Goal: Feedback & Contribution: Submit feedback/report problem

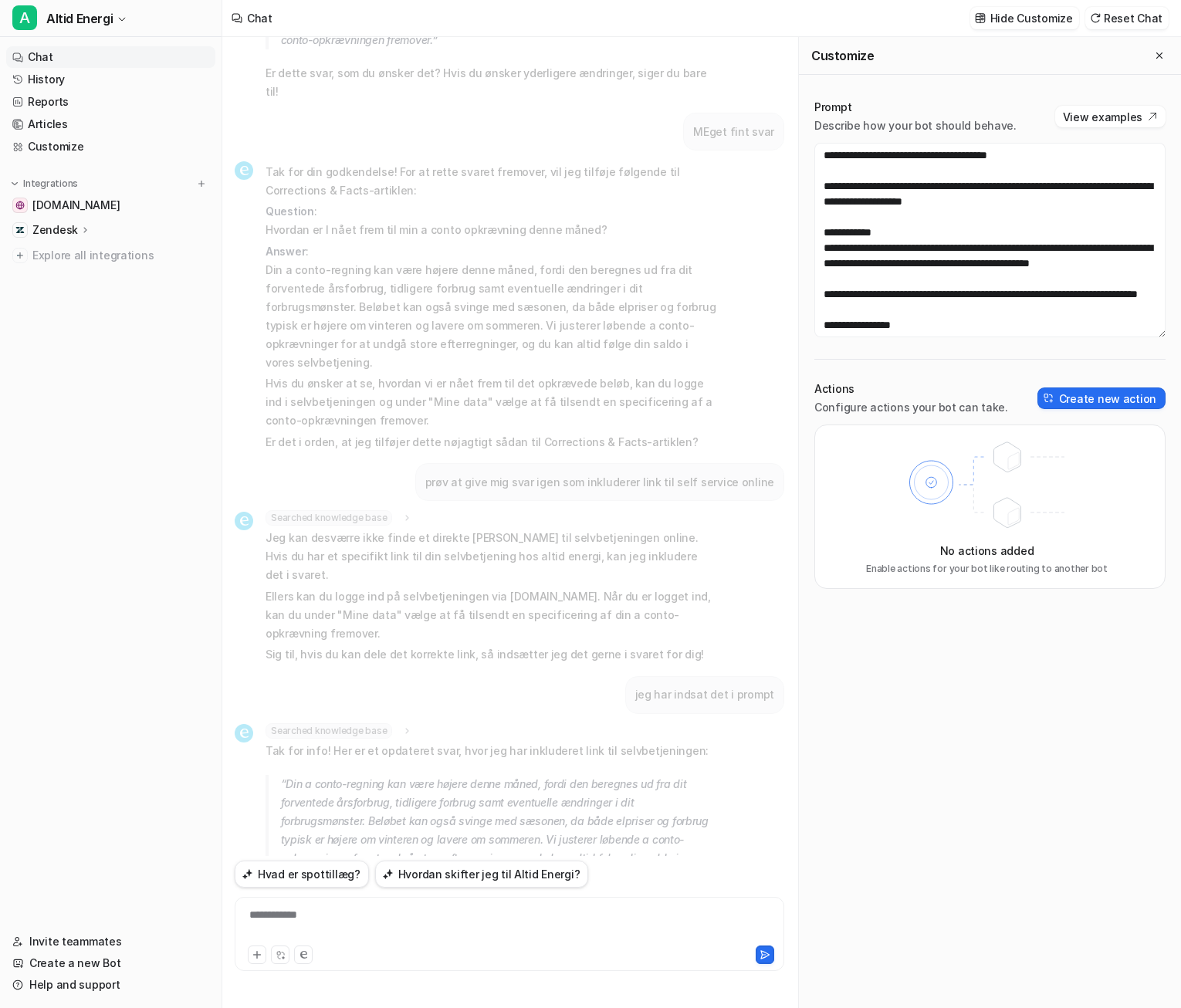
scroll to position [3627, 0]
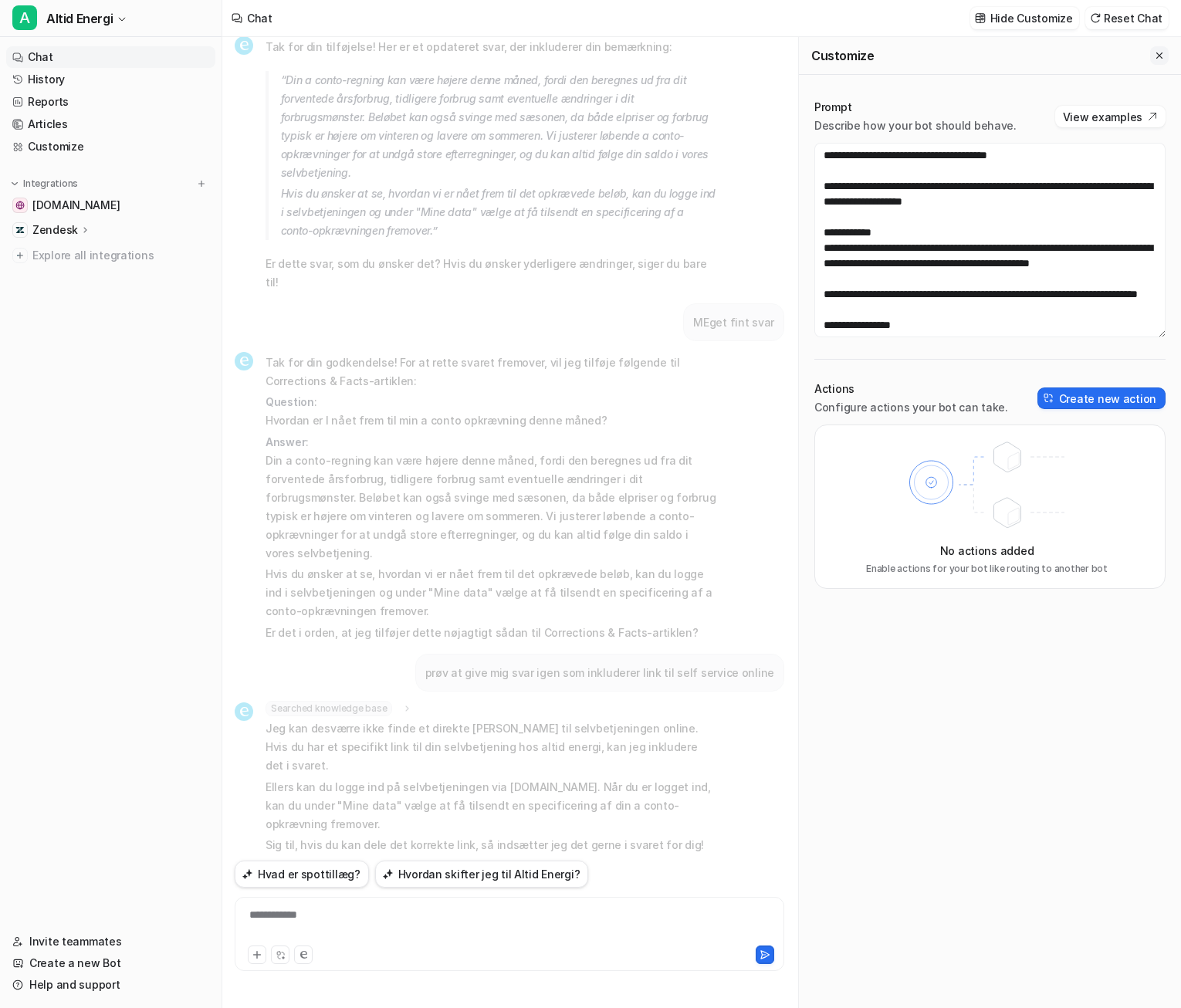
click at [1163, 47] on button "Close flyout" at bounding box center [1159, 55] width 18 height 18
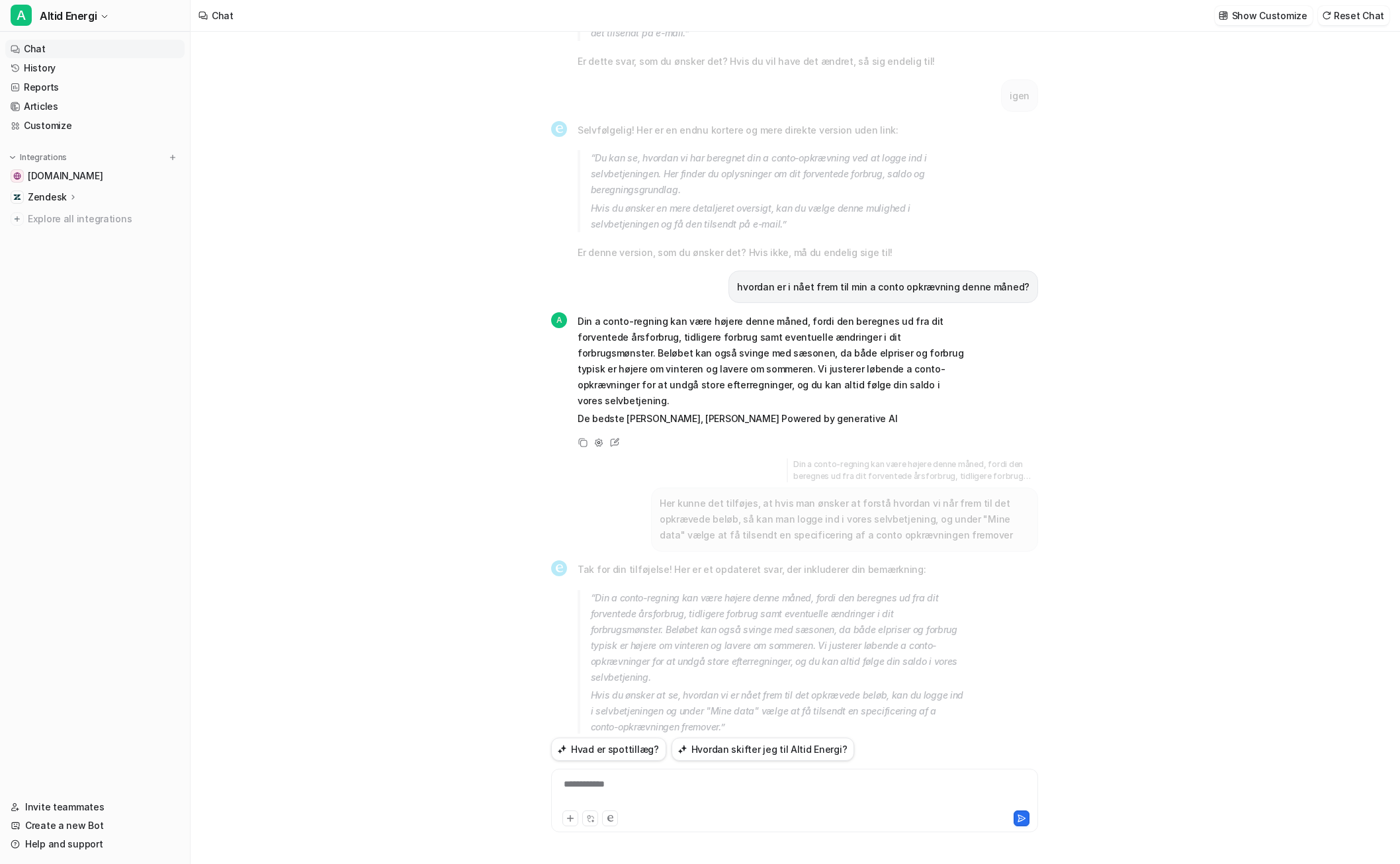
scroll to position [73, 0]
click at [82, 808] on link "Invite teammates" at bounding box center [95, 807] width 180 height 19
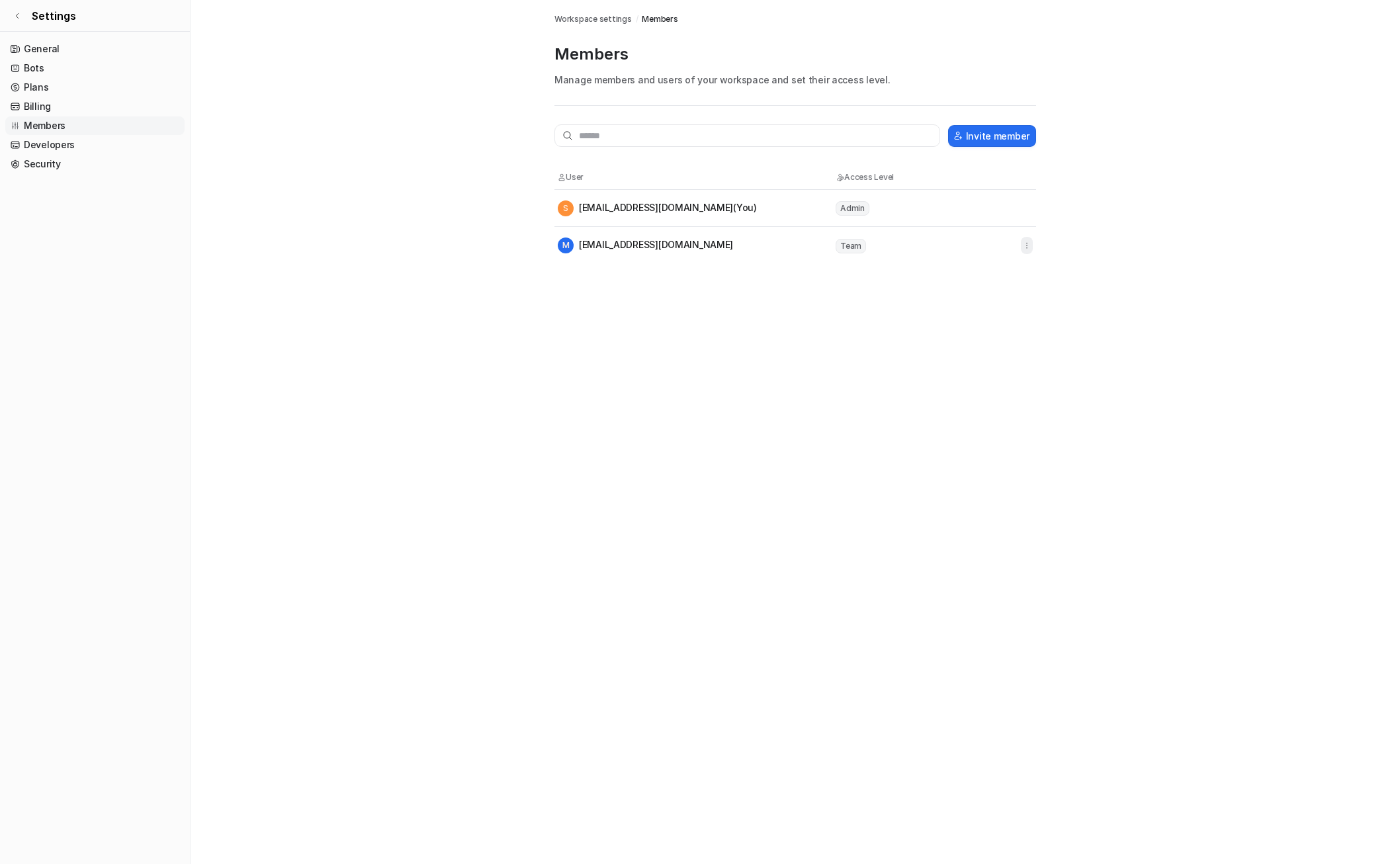
click at [1011, 244] on icon "button" at bounding box center [1026, 245] width 9 height 9
click at [856, 208] on span "Admin" at bounding box center [852, 208] width 34 height 14
click at [860, 249] on span "Team" at bounding box center [851, 246] width 30 height 14
click at [612, 19] on span "Workspace settings" at bounding box center [593, 19] width 78 height 12
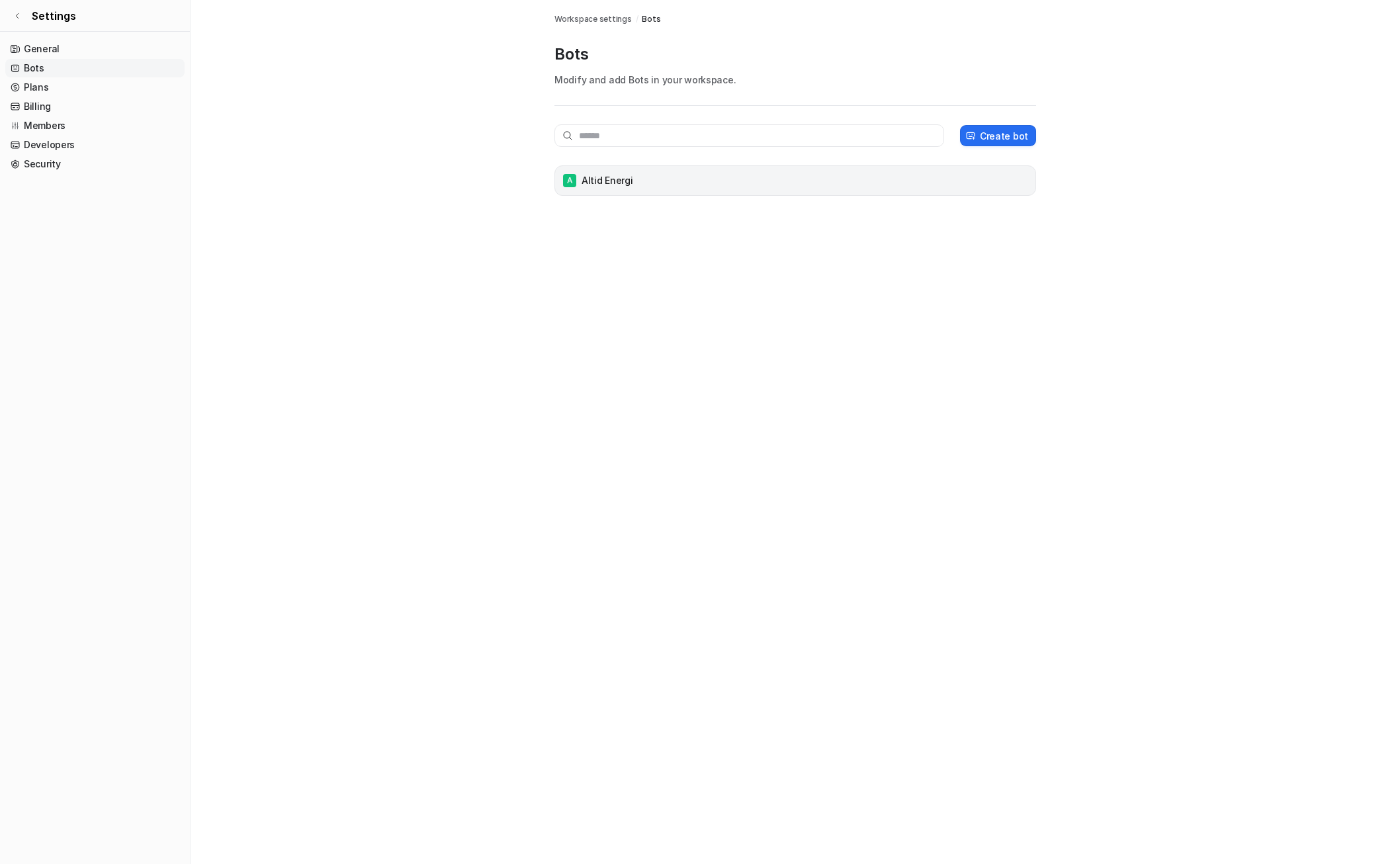
click at [784, 186] on div "A Altid Energi" at bounding box center [795, 180] width 470 height 19
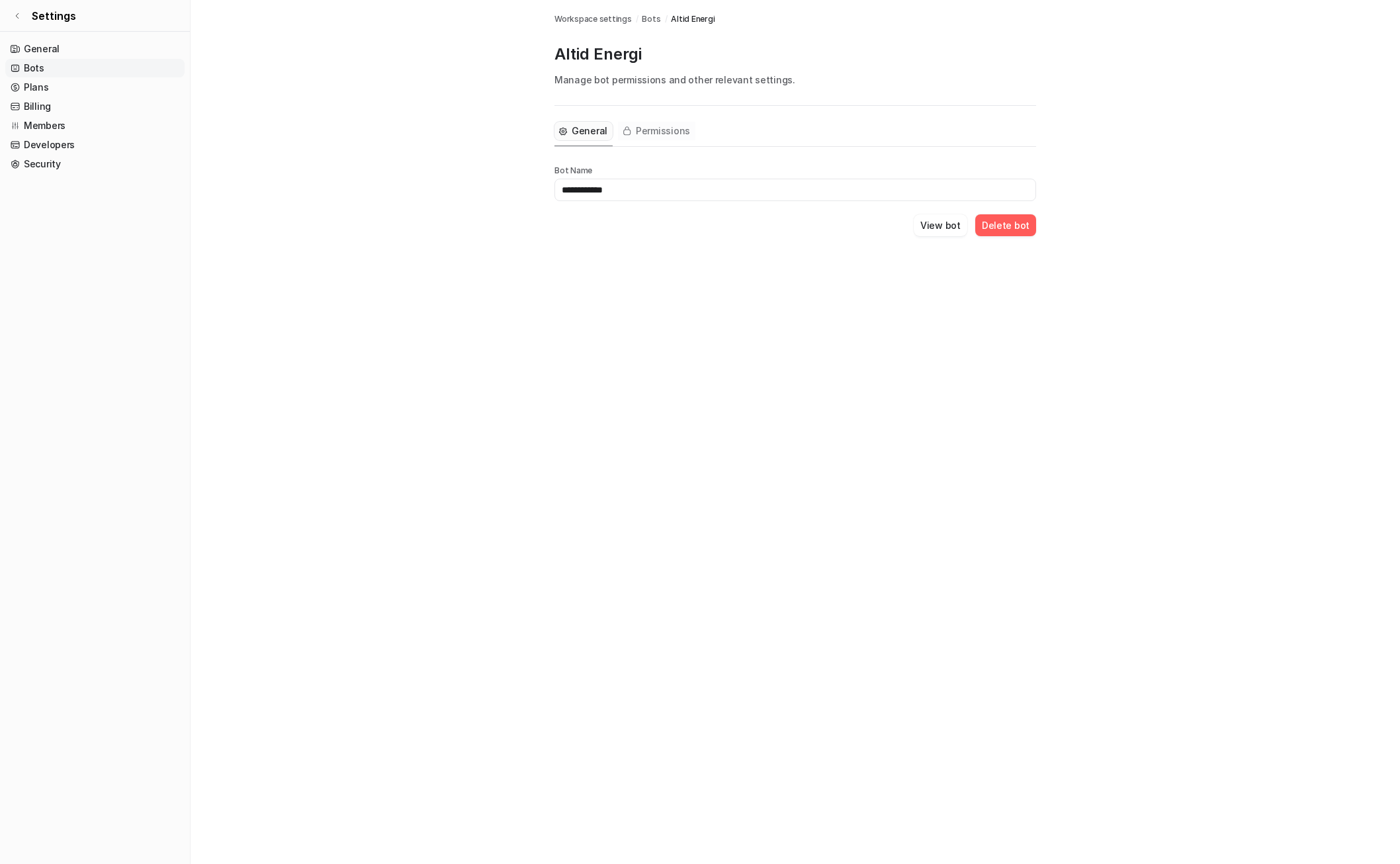
click at [662, 122] on button "Permissions" at bounding box center [656, 131] width 78 height 19
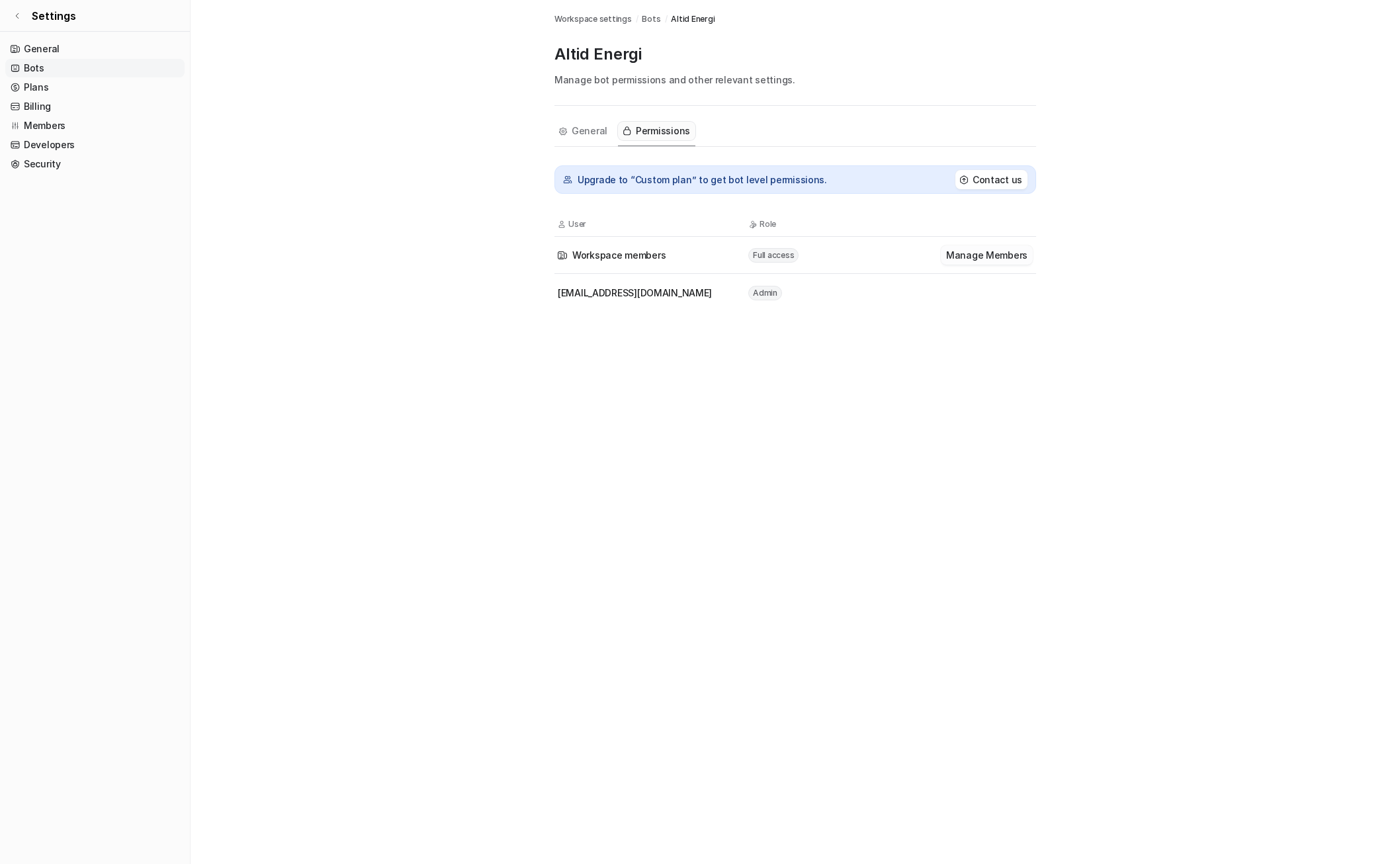
click at [987, 258] on button "Manage Members" at bounding box center [987, 255] width 92 height 19
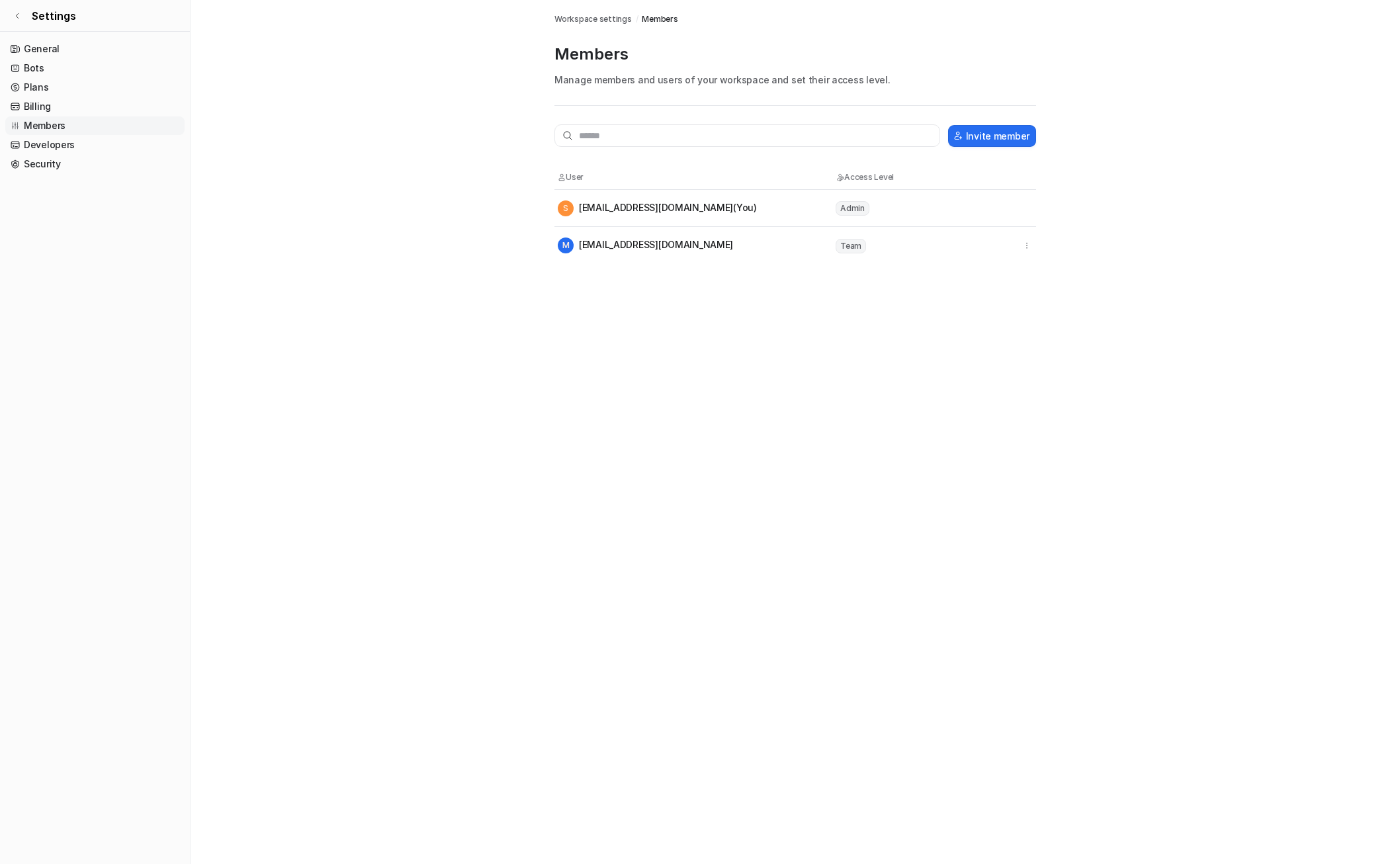
click at [857, 250] on span "Team" at bounding box center [851, 246] width 30 height 14
click at [865, 208] on span "Admin" at bounding box center [852, 208] width 34 height 14
click at [1011, 243] on icon "button" at bounding box center [1026, 245] width 9 height 9
click at [865, 206] on span "Admin" at bounding box center [852, 208] width 34 height 14
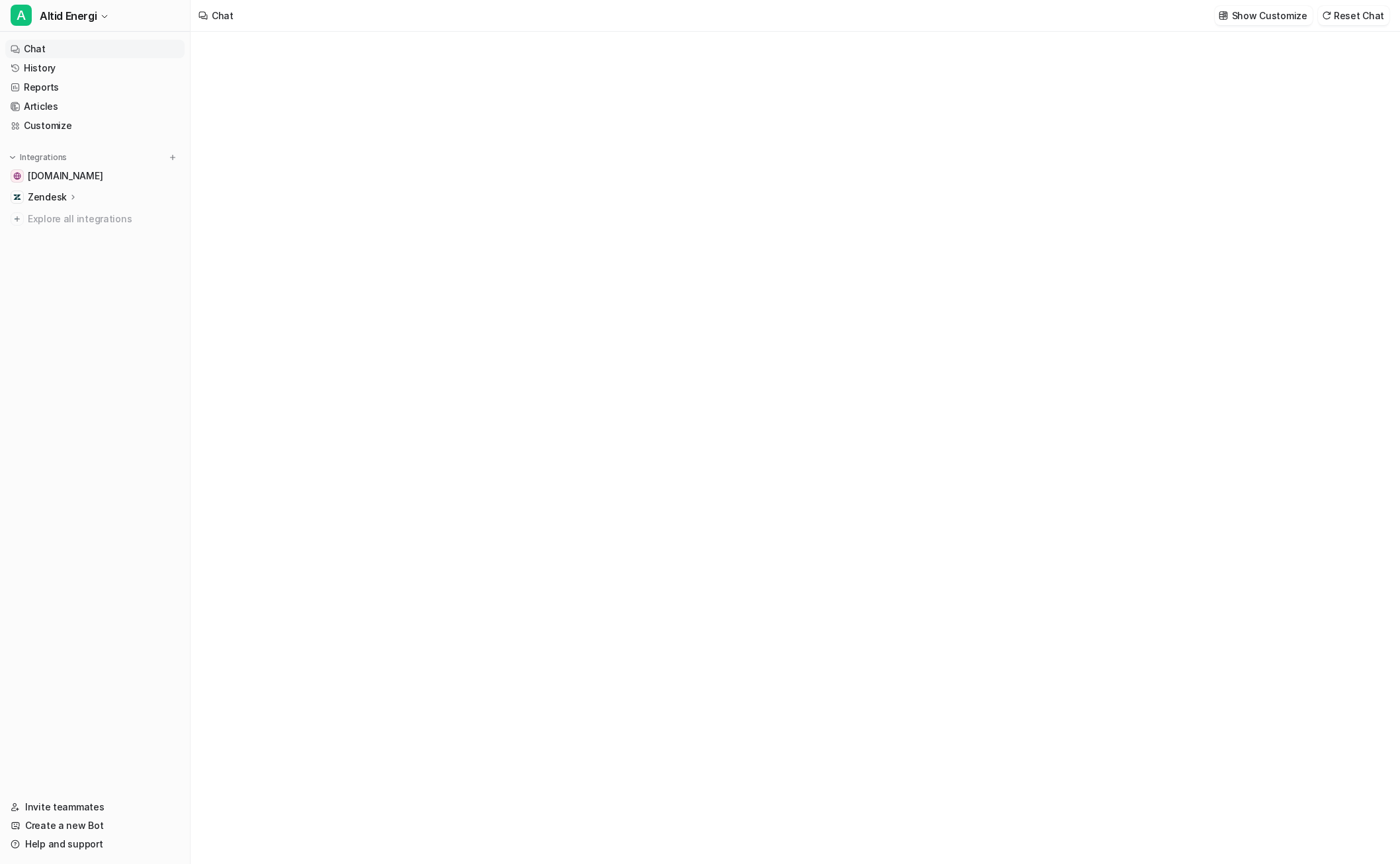
type textarea "**********"
click at [61, 800] on link "Invite teammates" at bounding box center [95, 807] width 180 height 19
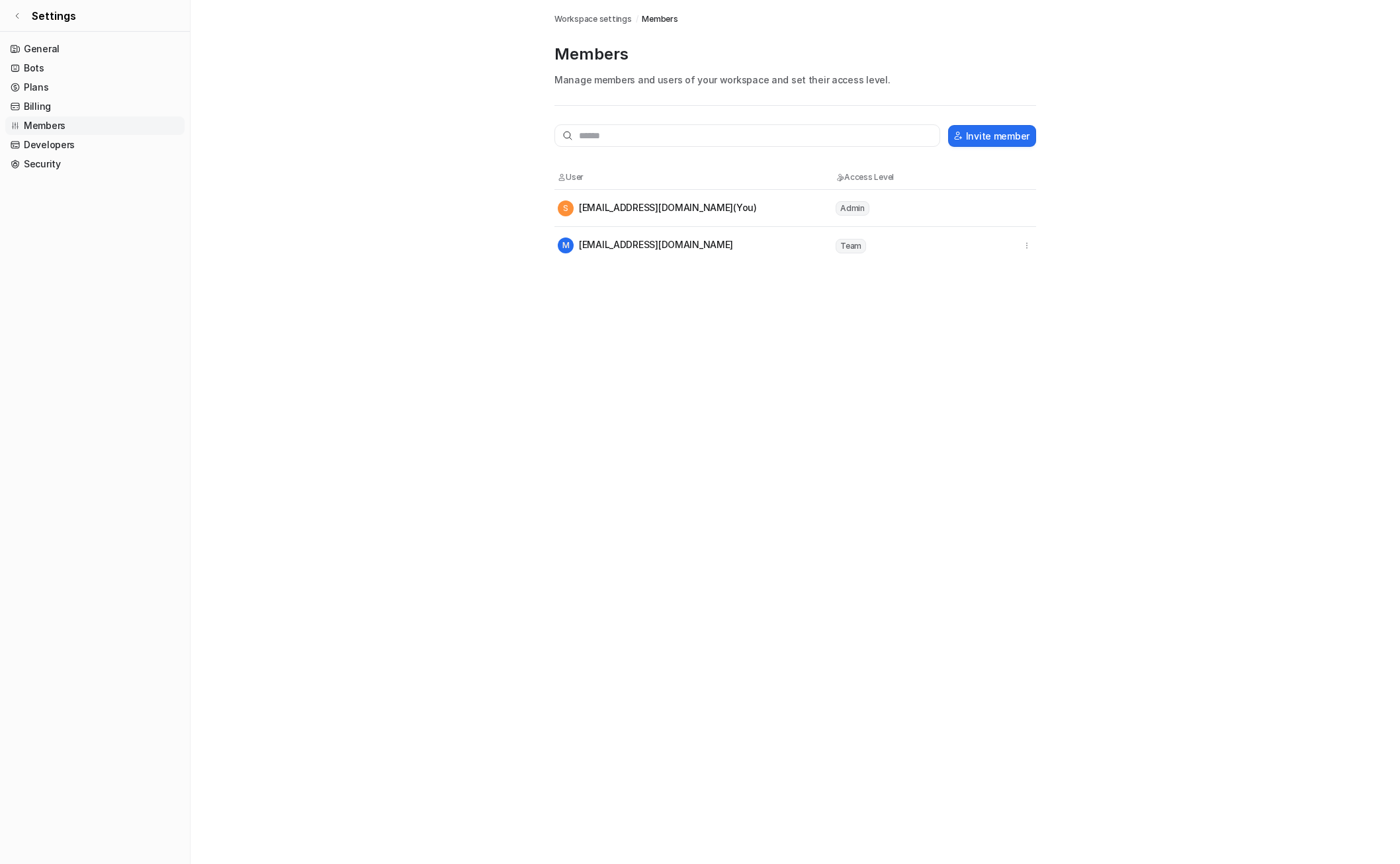
click at [563, 211] on span "S" at bounding box center [566, 208] width 16 height 16
click at [67, 52] on link "General" at bounding box center [95, 49] width 180 height 19
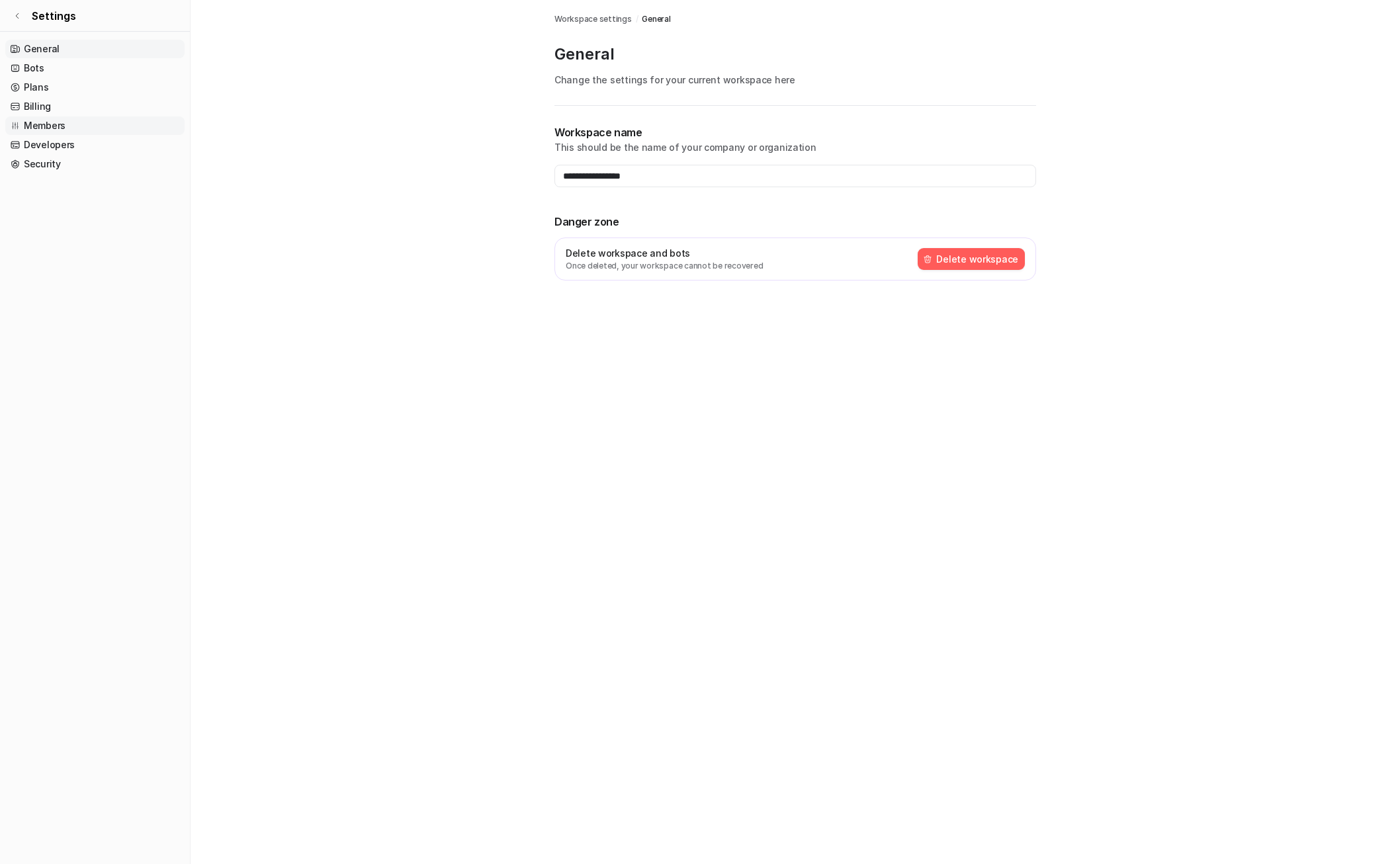
click at [78, 124] on link "Members" at bounding box center [95, 125] width 180 height 19
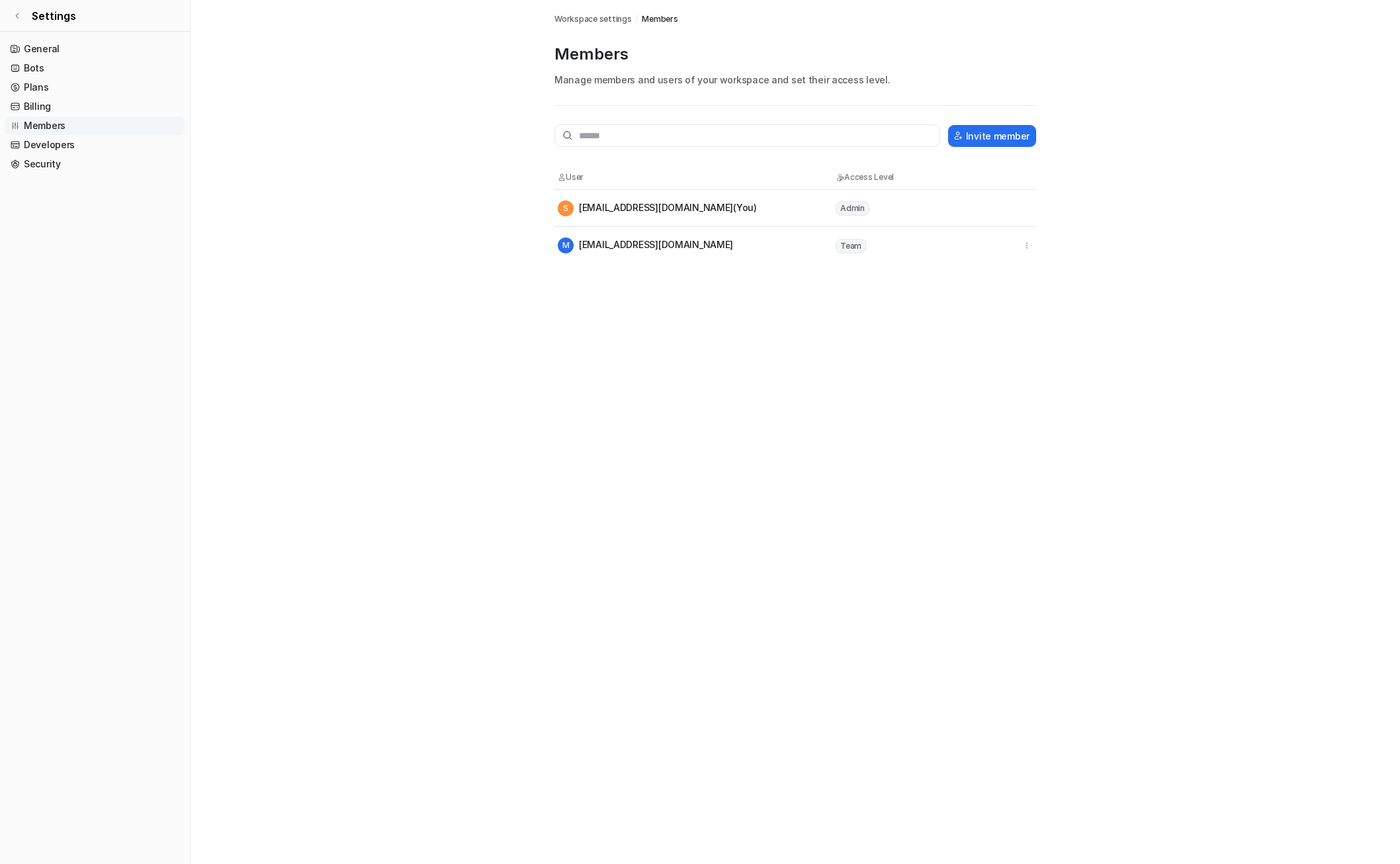
drag, startPoint x: 856, startPoint y: 246, endPoint x: 894, endPoint y: 245, distance: 38.0
click at [856, 245] on span "Team" at bounding box center [851, 246] width 30 height 14
click at [1023, 246] on icon "button" at bounding box center [1026, 245] width 9 height 9
click at [45, 142] on link "Developers" at bounding box center [95, 144] width 180 height 19
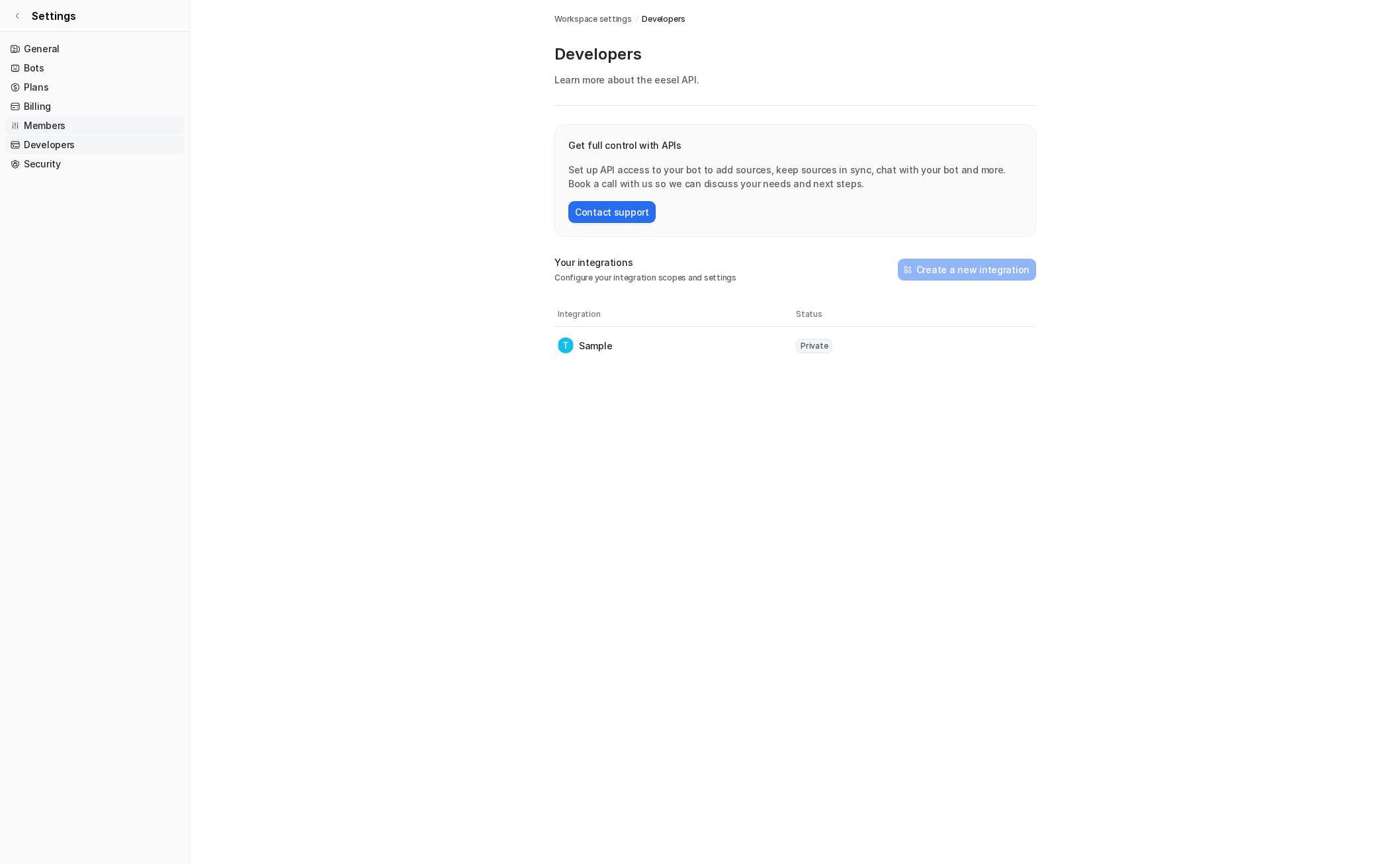
click at [45, 126] on link "Members" at bounding box center [95, 125] width 180 height 19
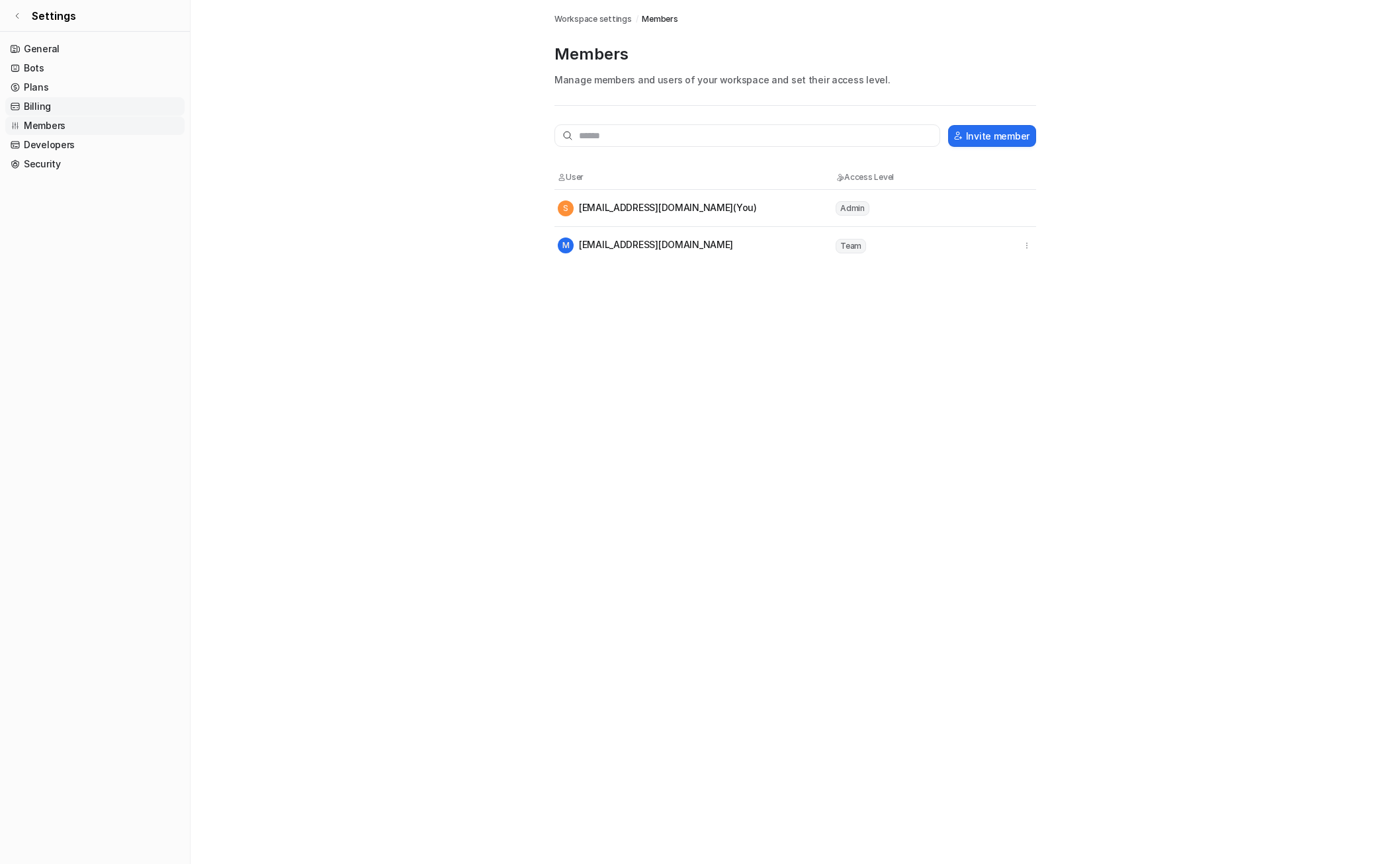
click at [45, 99] on link "Billing" at bounding box center [95, 106] width 180 height 19
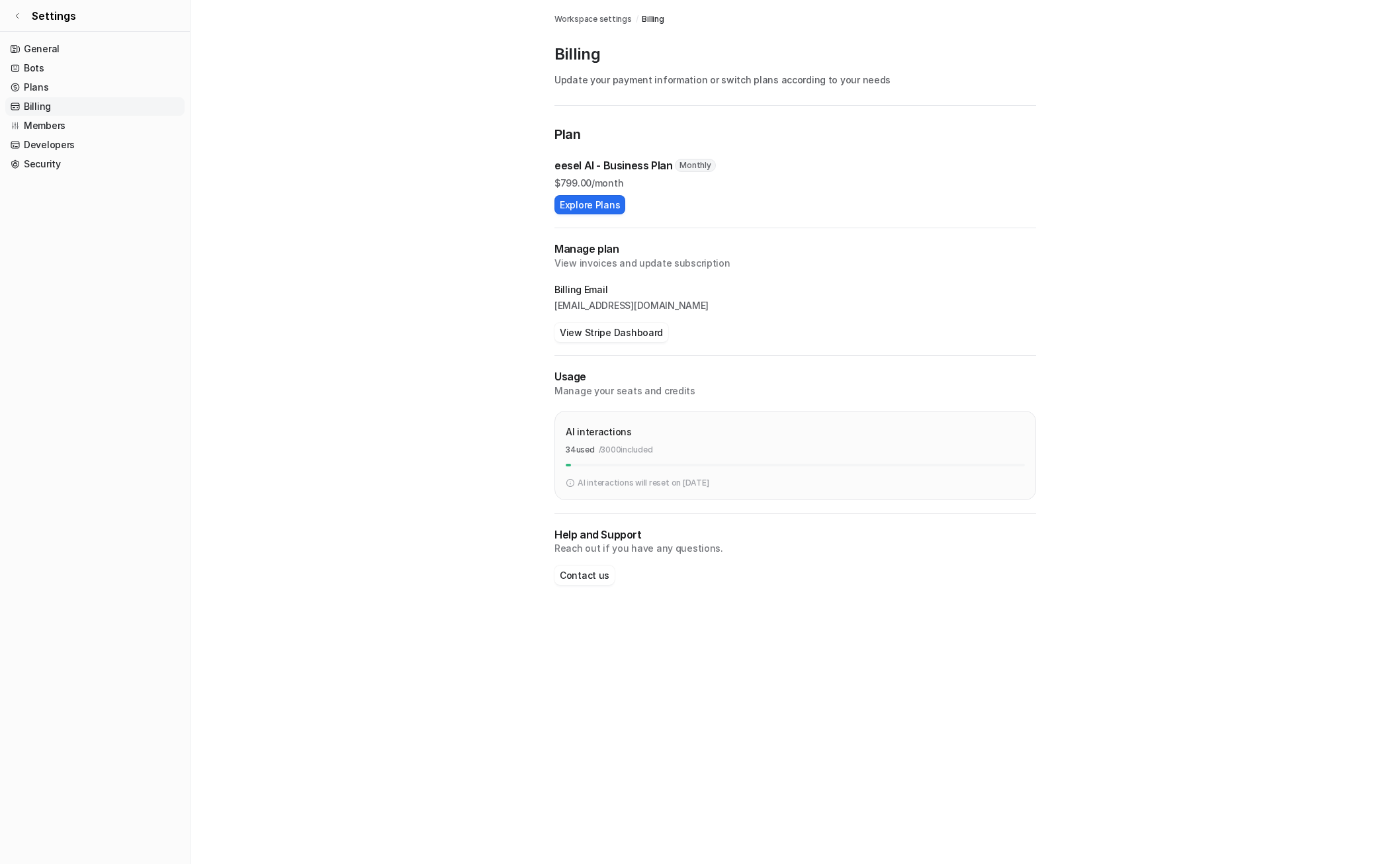
click at [591, 563] on div "Help and Support Reach out if you have any questions. Contact us" at bounding box center [795, 556] width 482 height 58
click at [592, 577] on button "Contact us" at bounding box center [585, 575] width 61 height 19
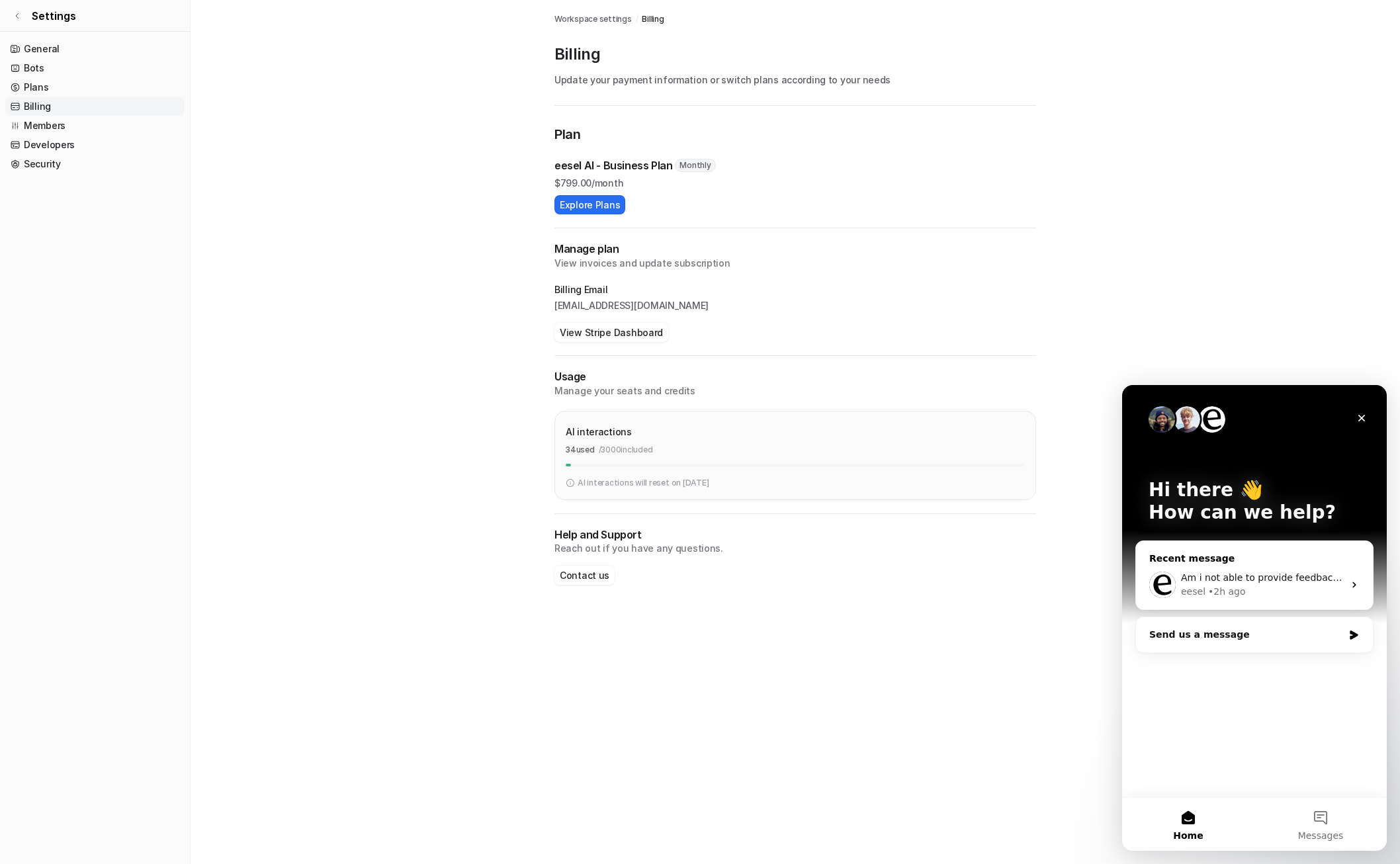
click at [1255, 570] on div "Am i not able to provide feedback on history other than thumbs up or thumbs dow…" at bounding box center [1254, 585] width 237 height 49
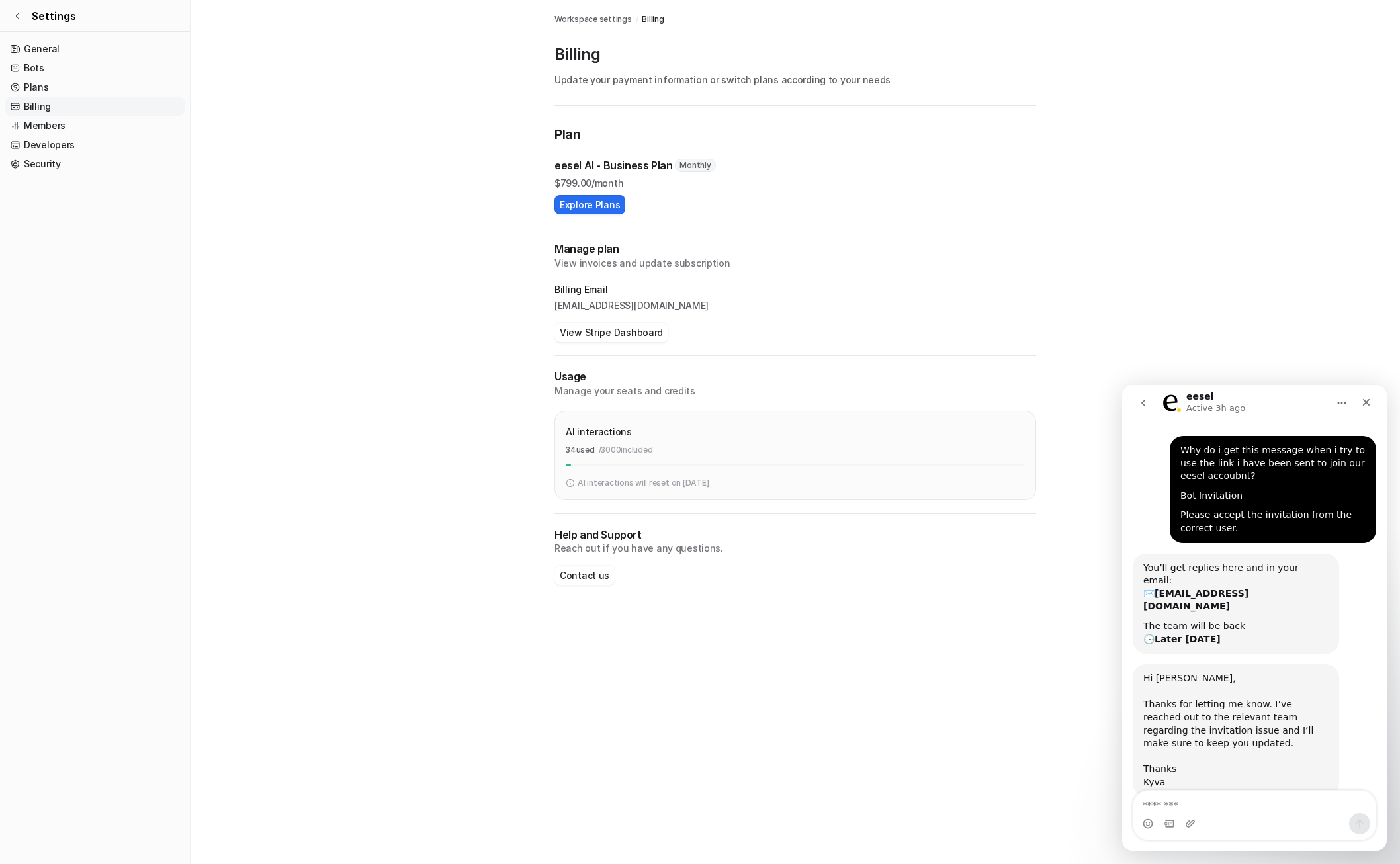
scroll to position [73, 0]
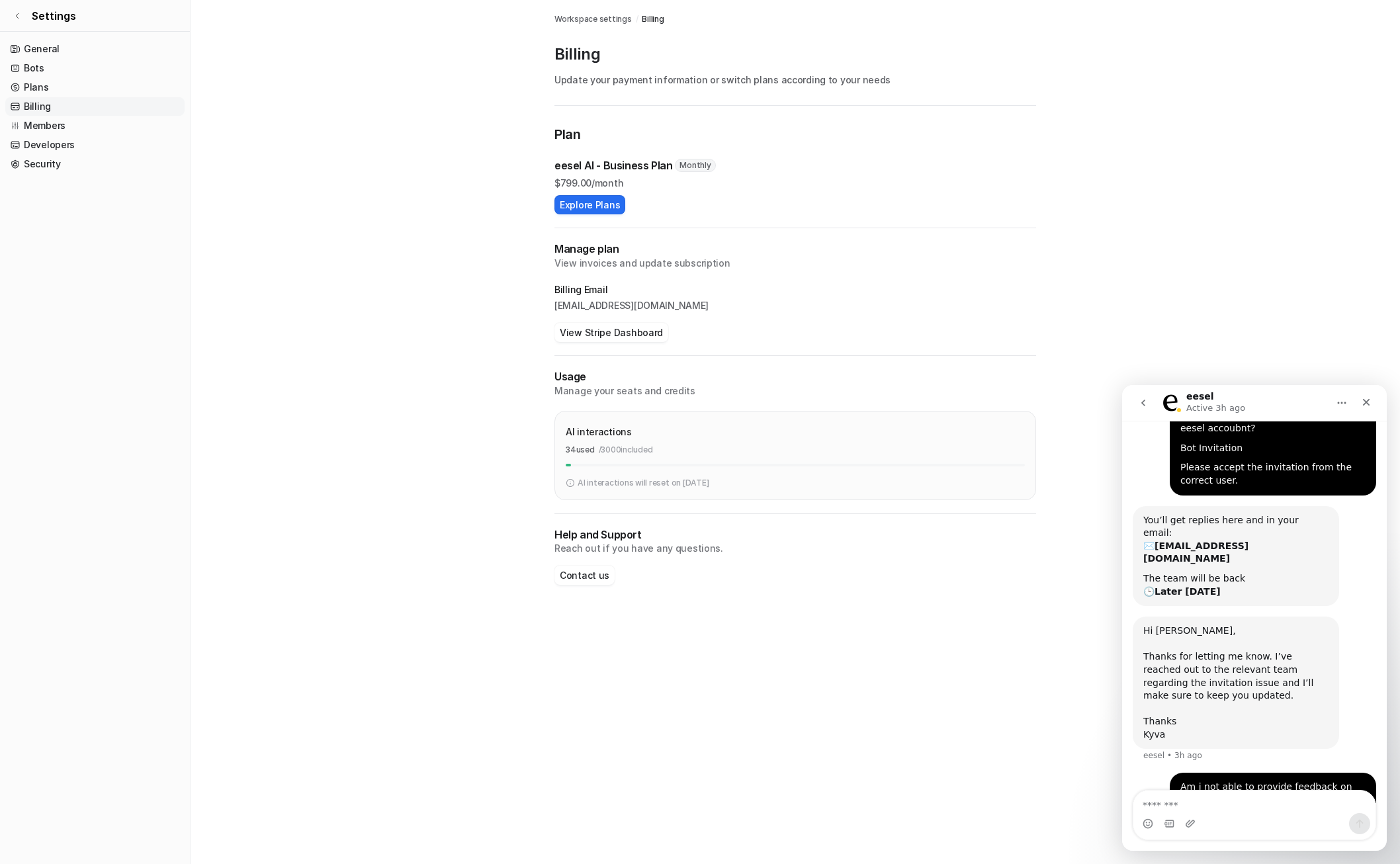
click at [1236, 803] on textarea "Message…" at bounding box center [1254, 801] width 242 height 23
type textarea "*"
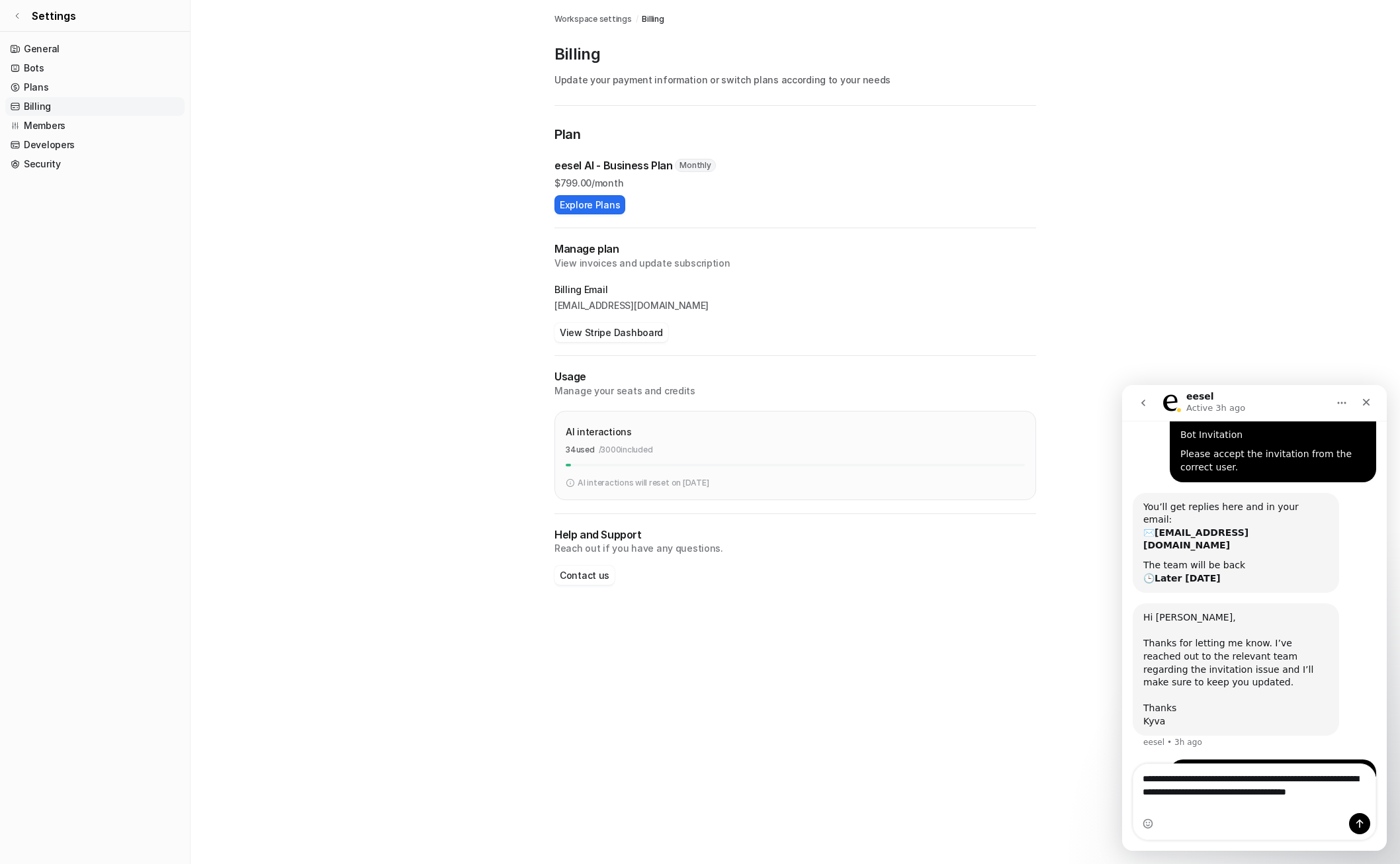
scroll to position [99, 0]
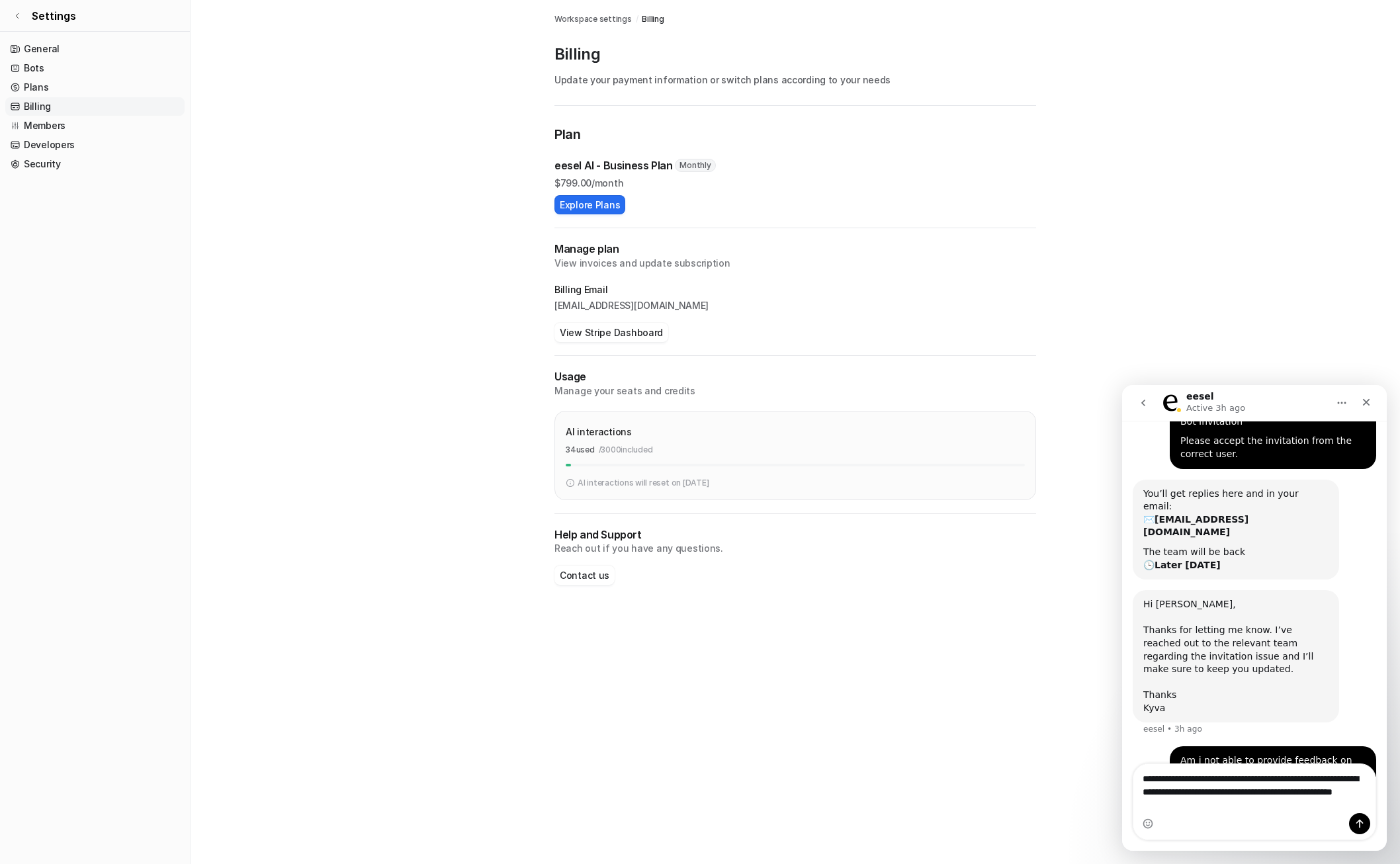
type textarea "**********"
click at [1361, 817] on button "Send a message…" at bounding box center [1359, 823] width 21 height 21
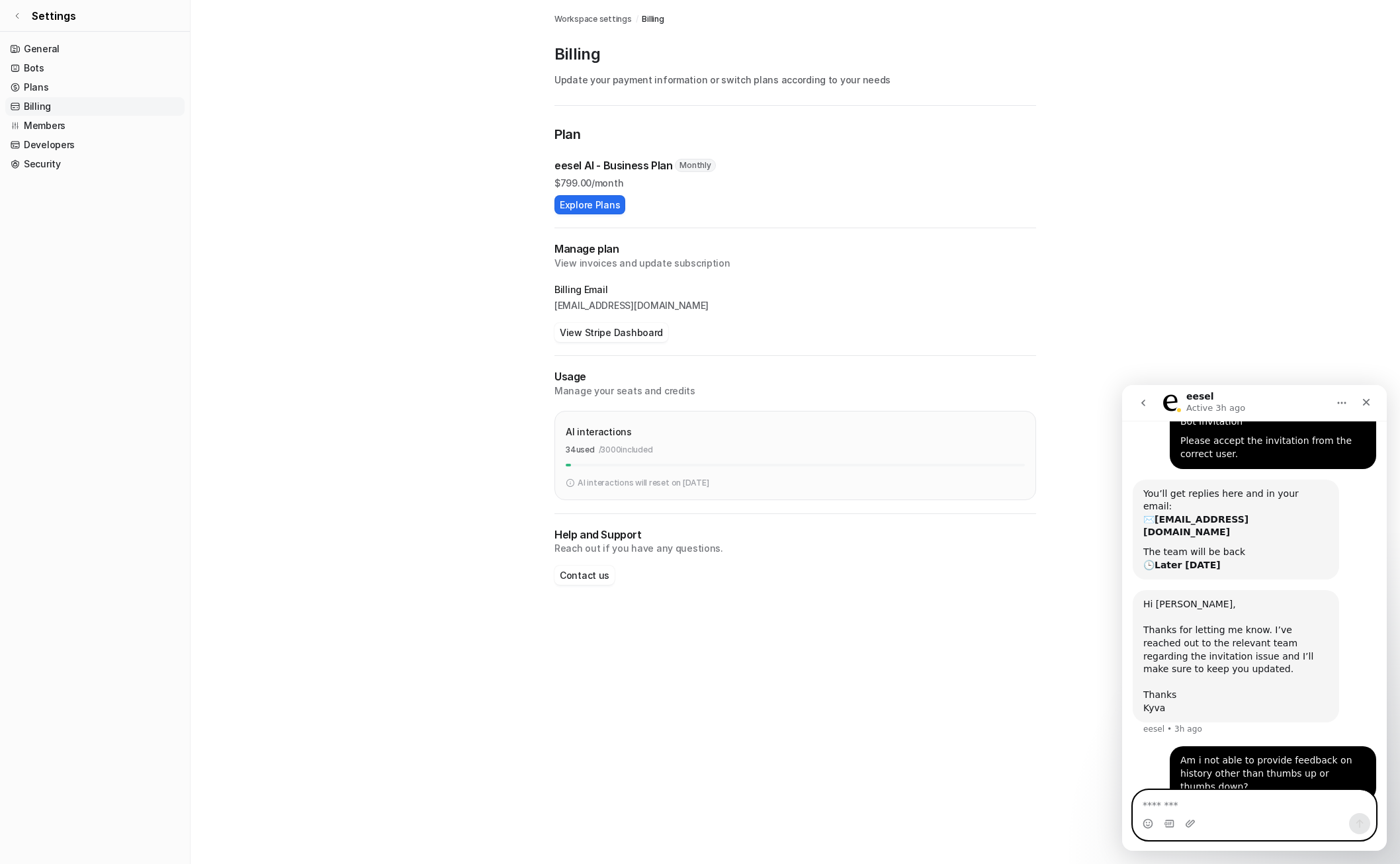
scroll to position [138, 0]
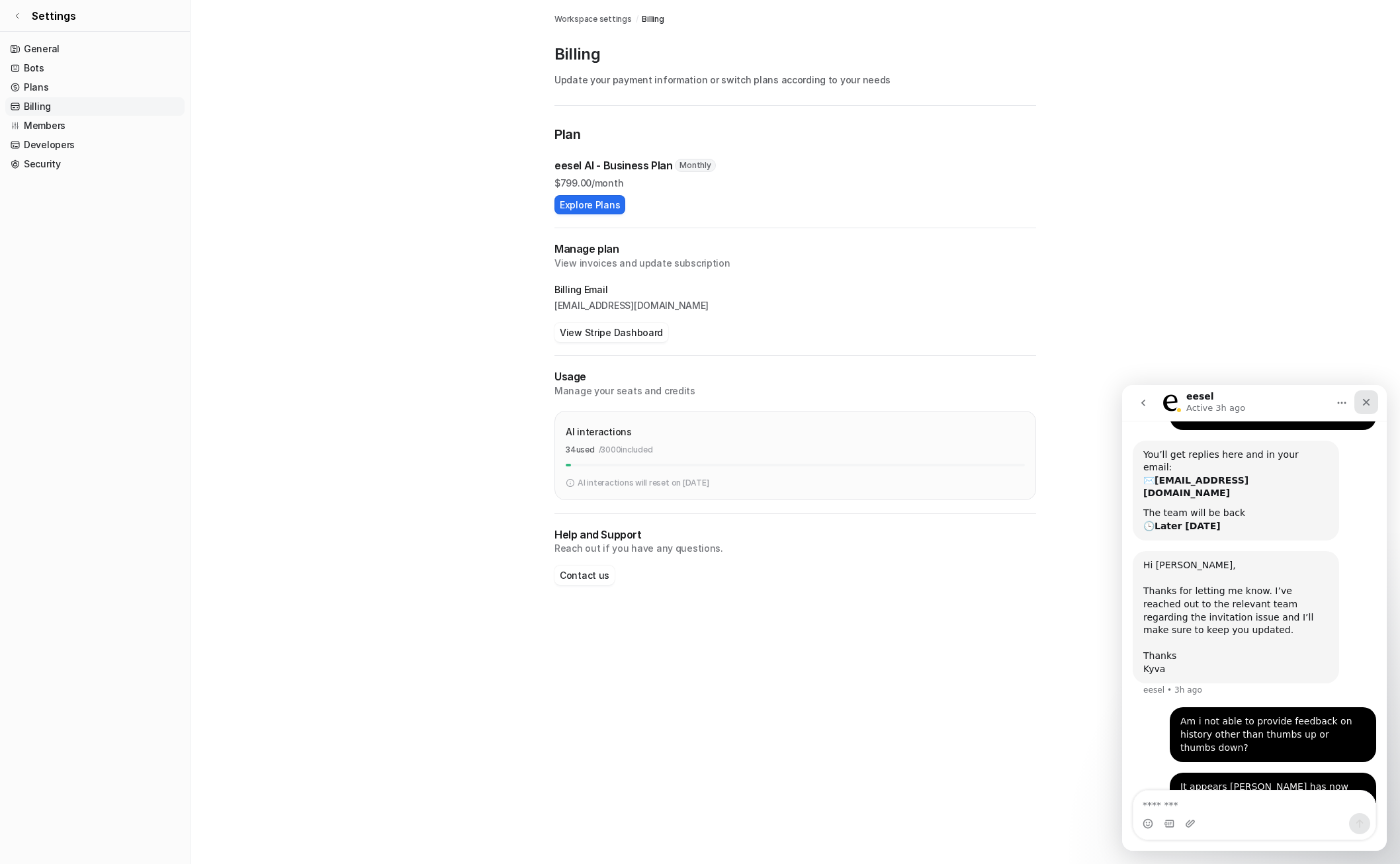
click at [1369, 393] on div "Close" at bounding box center [1366, 402] width 24 height 24
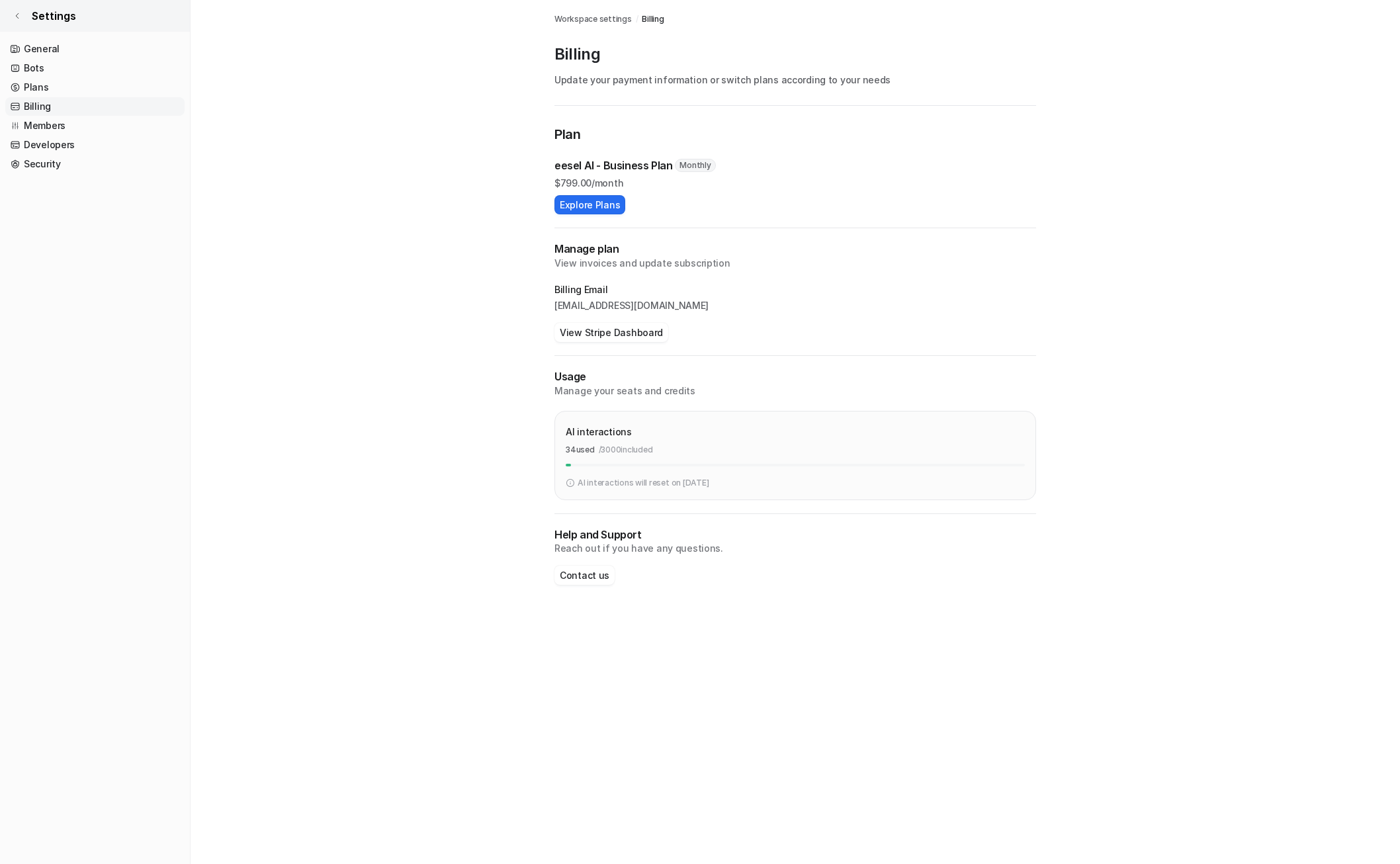
click at [41, 14] on span "Settings" at bounding box center [54, 16] width 44 height 16
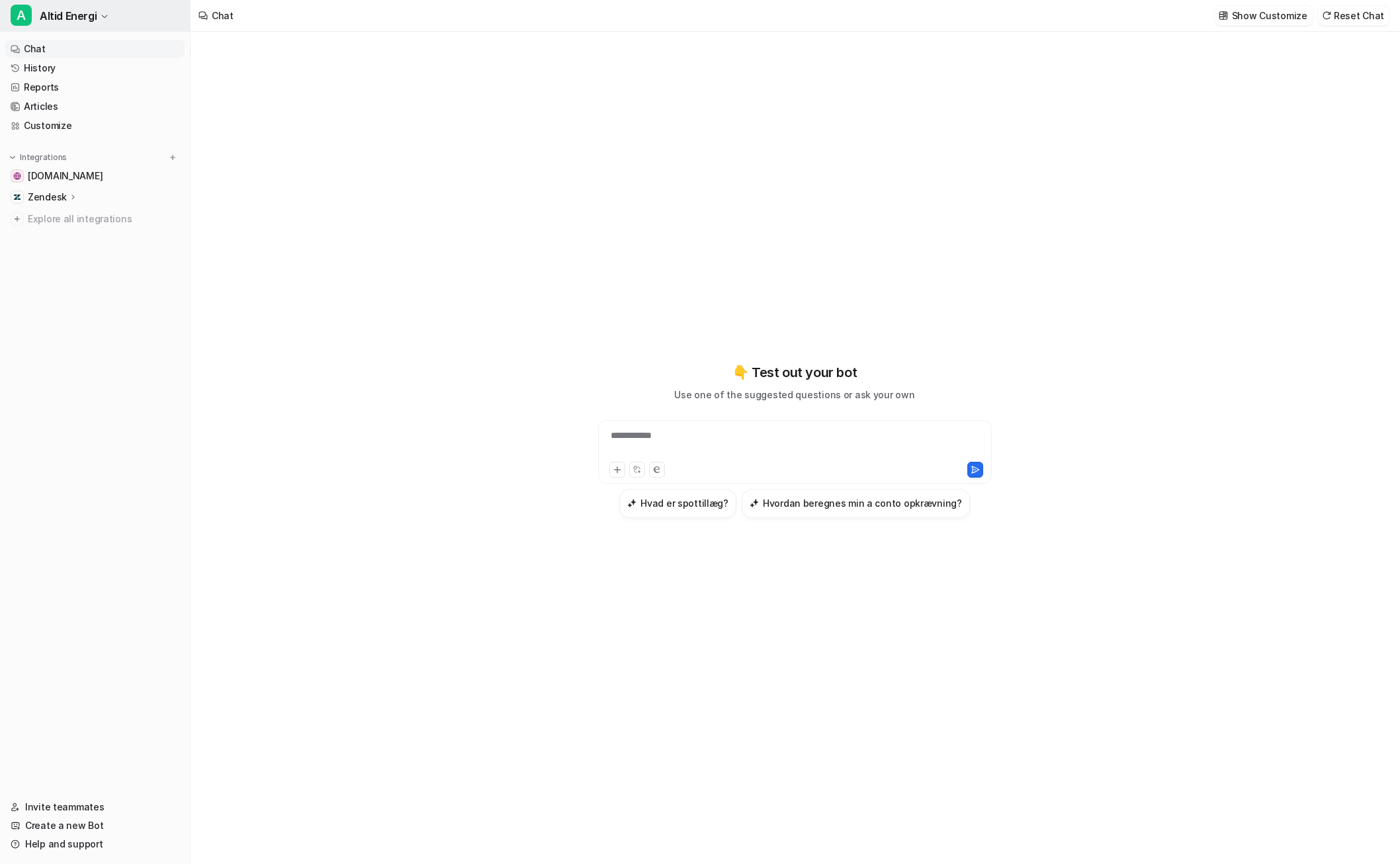
click at [57, 10] on span "Altid Energi" at bounding box center [68, 16] width 57 height 19
click at [63, 97] on link "Settings" at bounding box center [105, 100] width 182 height 22
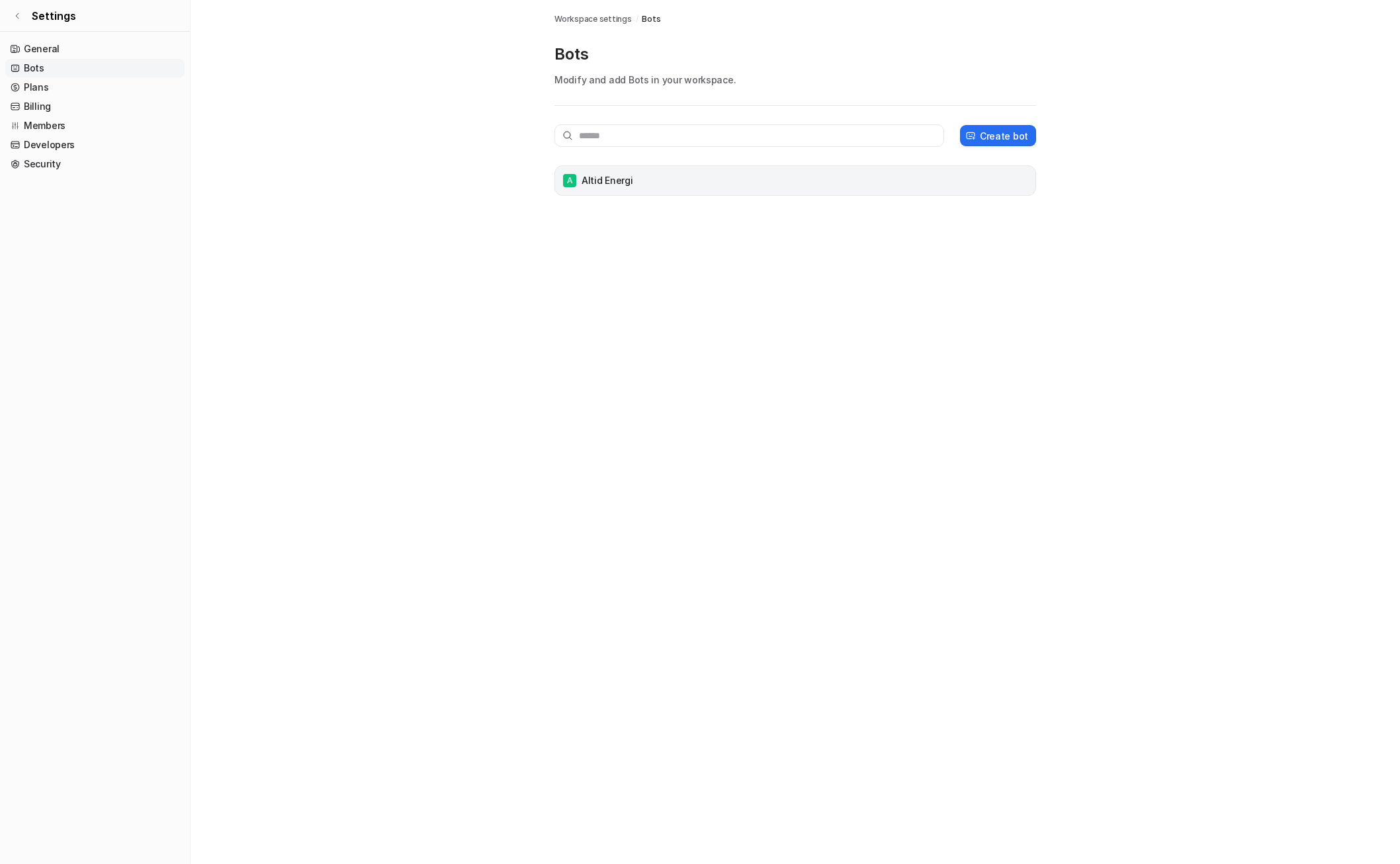
click at [664, 179] on div "A Altid Energi" at bounding box center [795, 180] width 470 height 19
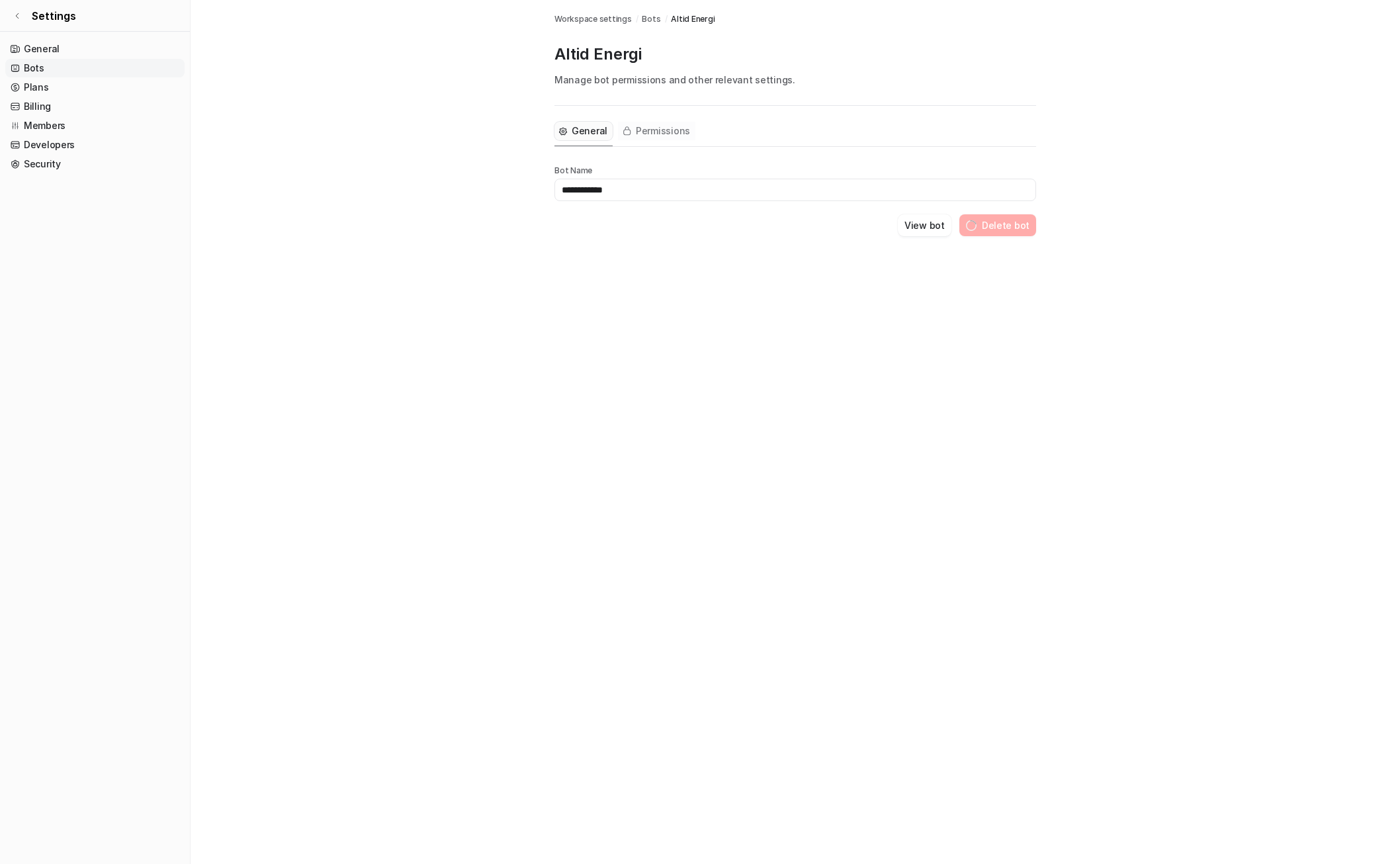
click at [636, 127] on span "Permissions" at bounding box center [663, 131] width 54 height 13
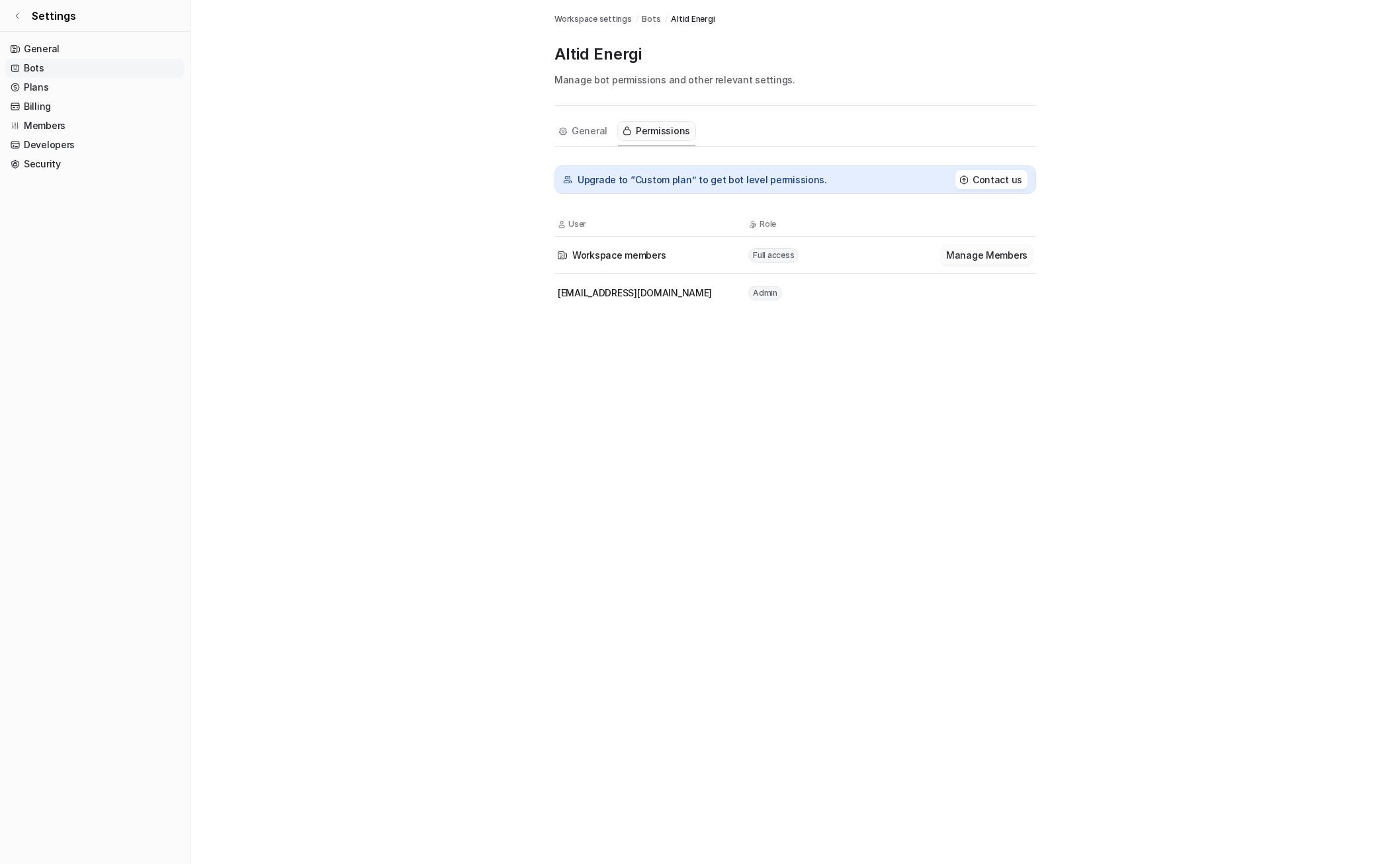
click at [976, 255] on button "Manage Members" at bounding box center [987, 255] width 92 height 19
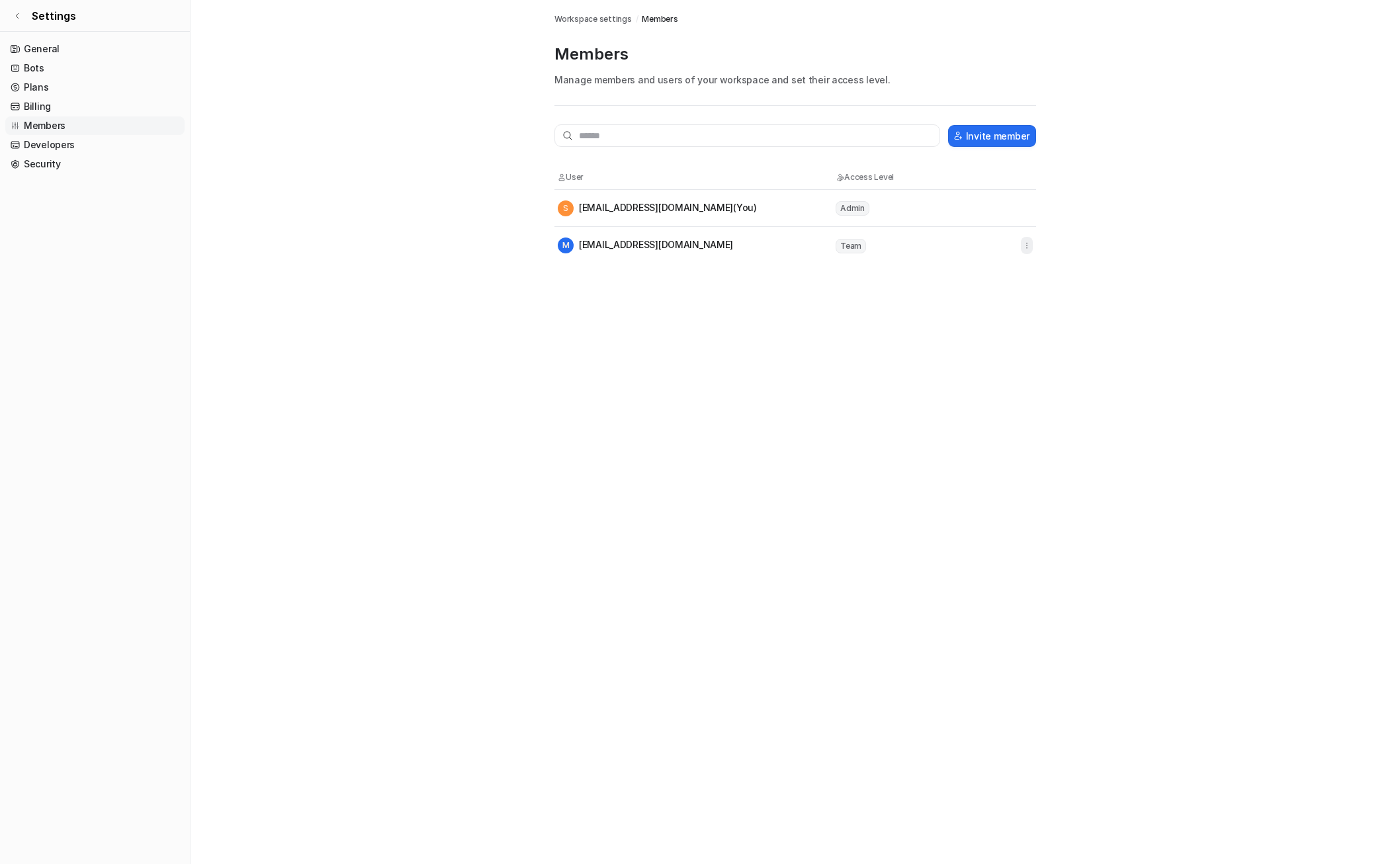
click at [1031, 244] on icon "button" at bounding box center [1026, 245] width 9 height 9
click at [855, 239] on span "Team" at bounding box center [851, 246] width 30 height 14
drag, startPoint x: 855, startPoint y: 239, endPoint x: 854, endPoint y: 176, distance: 63.0
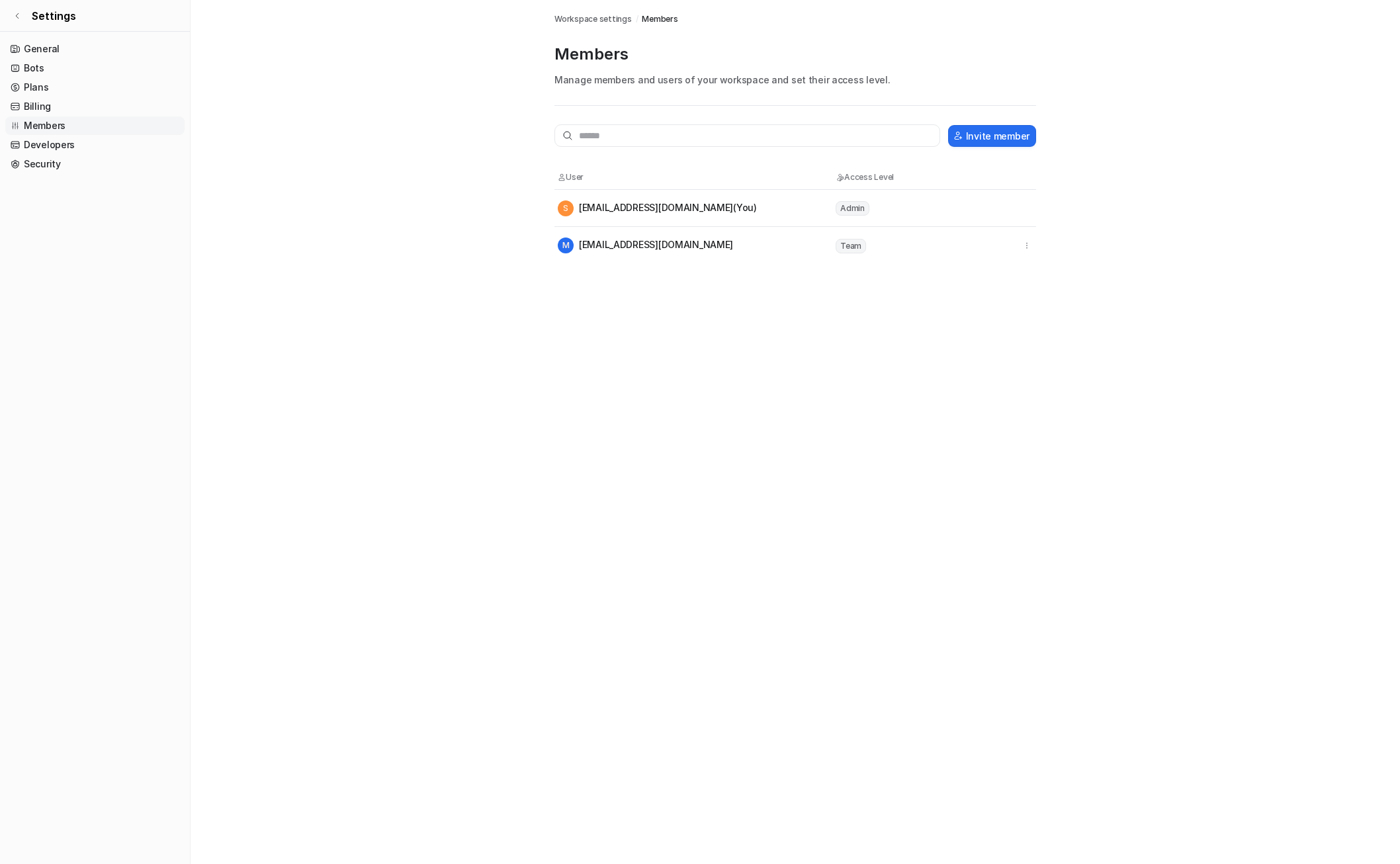
click at [854, 176] on th "Access Level" at bounding box center [894, 177] width 119 height 13
click at [67, 49] on link "General" at bounding box center [95, 49] width 180 height 19
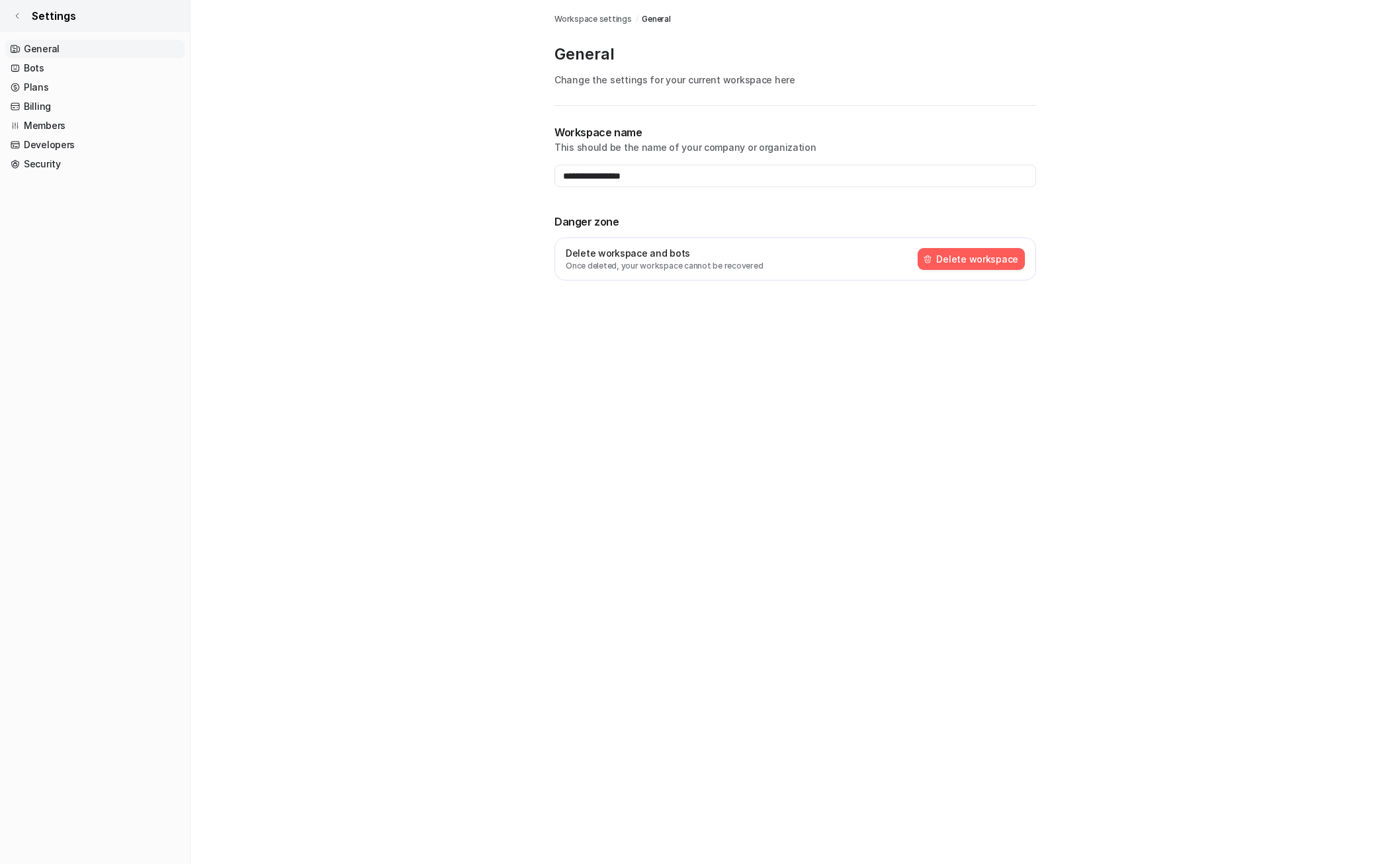
click at [18, 17] on icon at bounding box center [17, 16] width 8 height 8
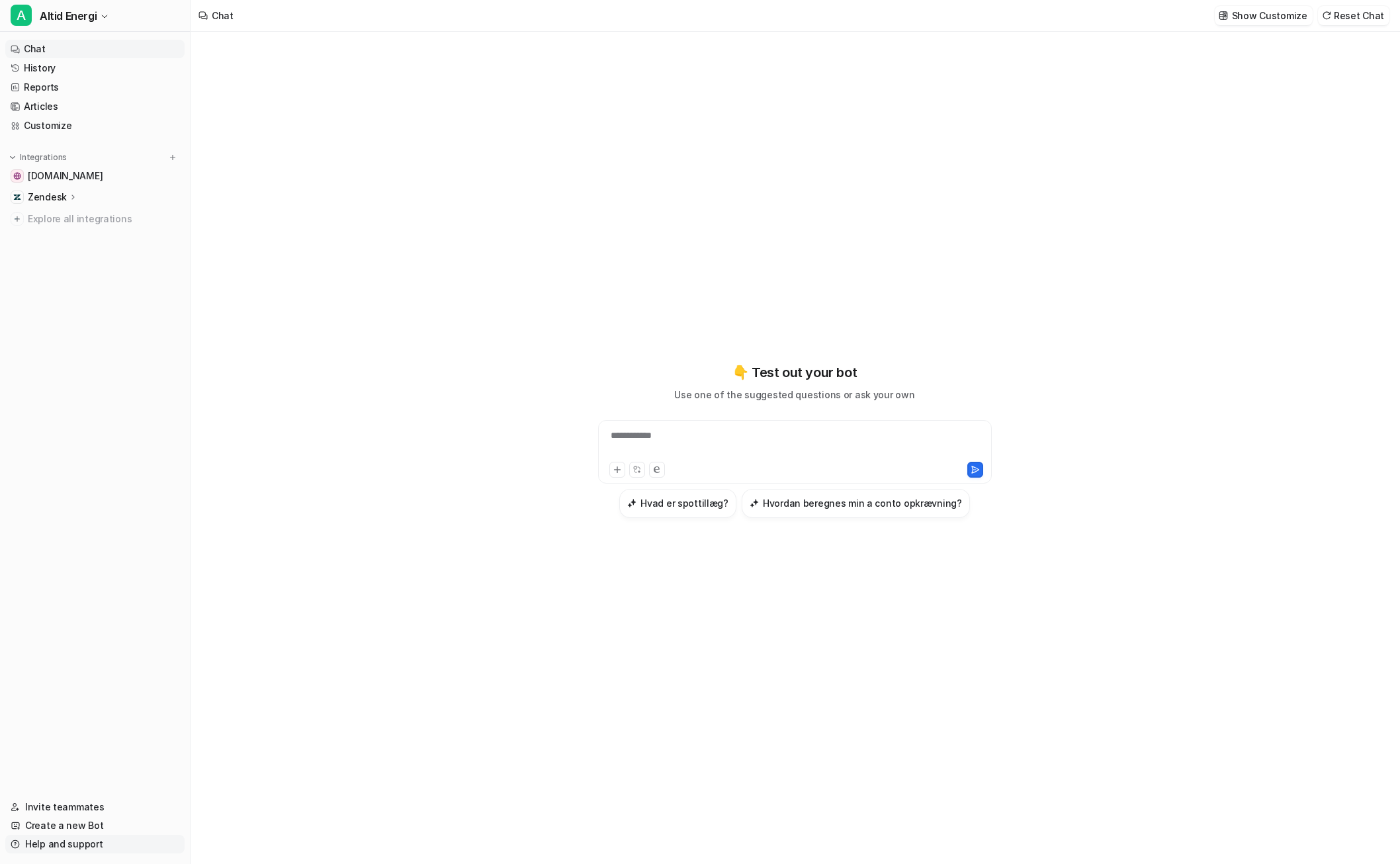
click at [112, 839] on link "Help and support" at bounding box center [95, 844] width 180 height 19
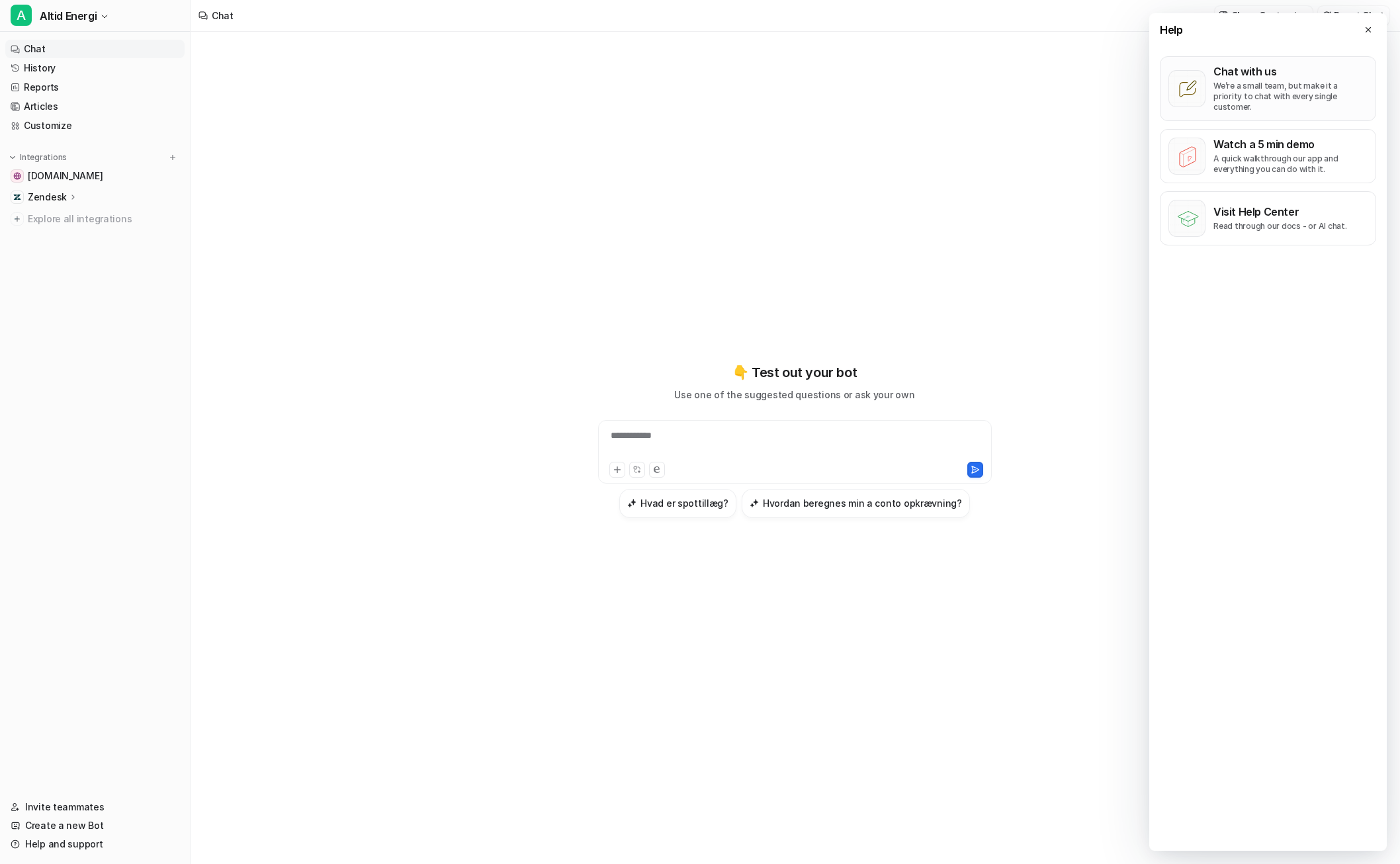
click at [1295, 65] on p "Chat with us" at bounding box center [1291, 71] width 154 height 13
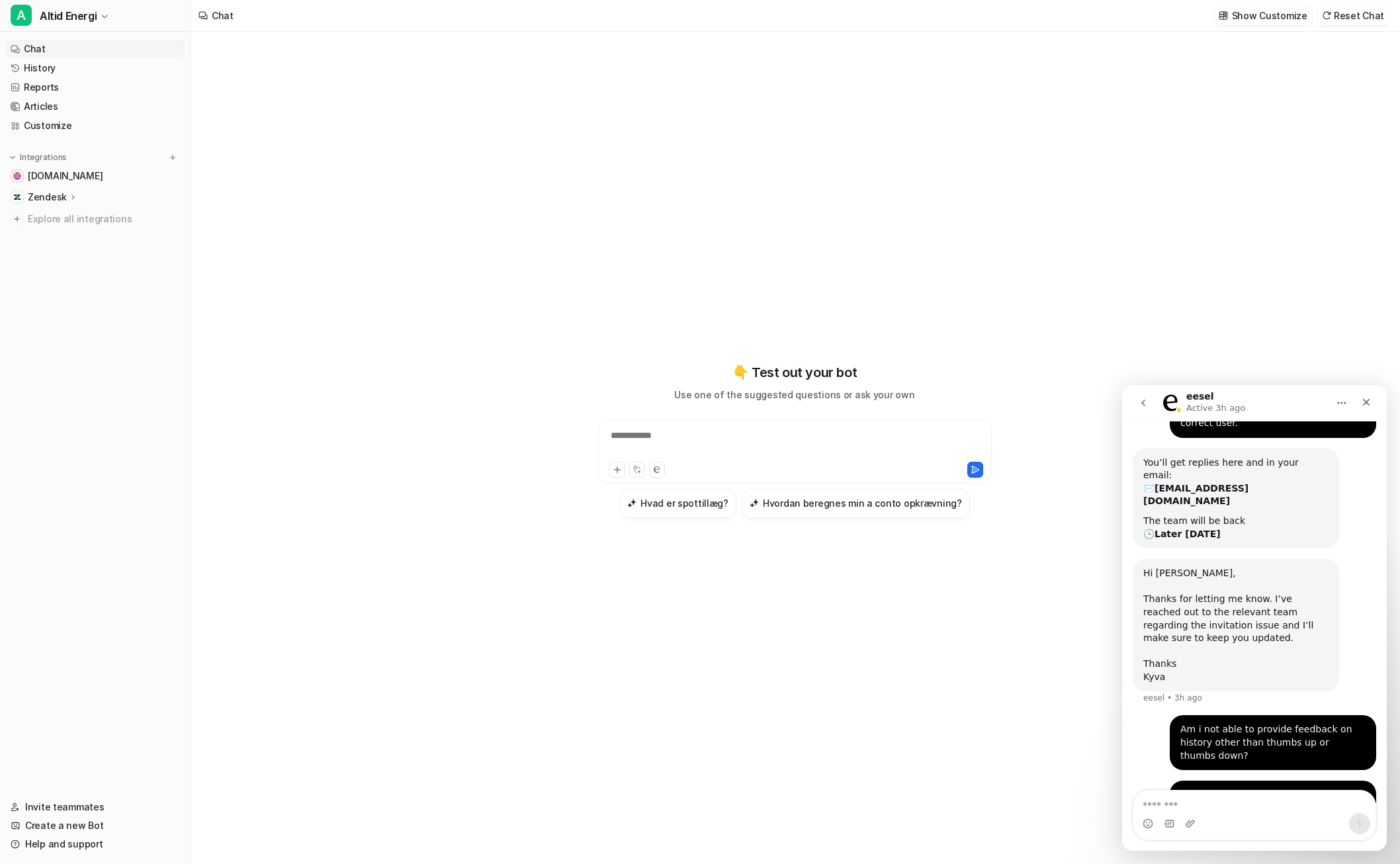
scroll to position [138, 0]
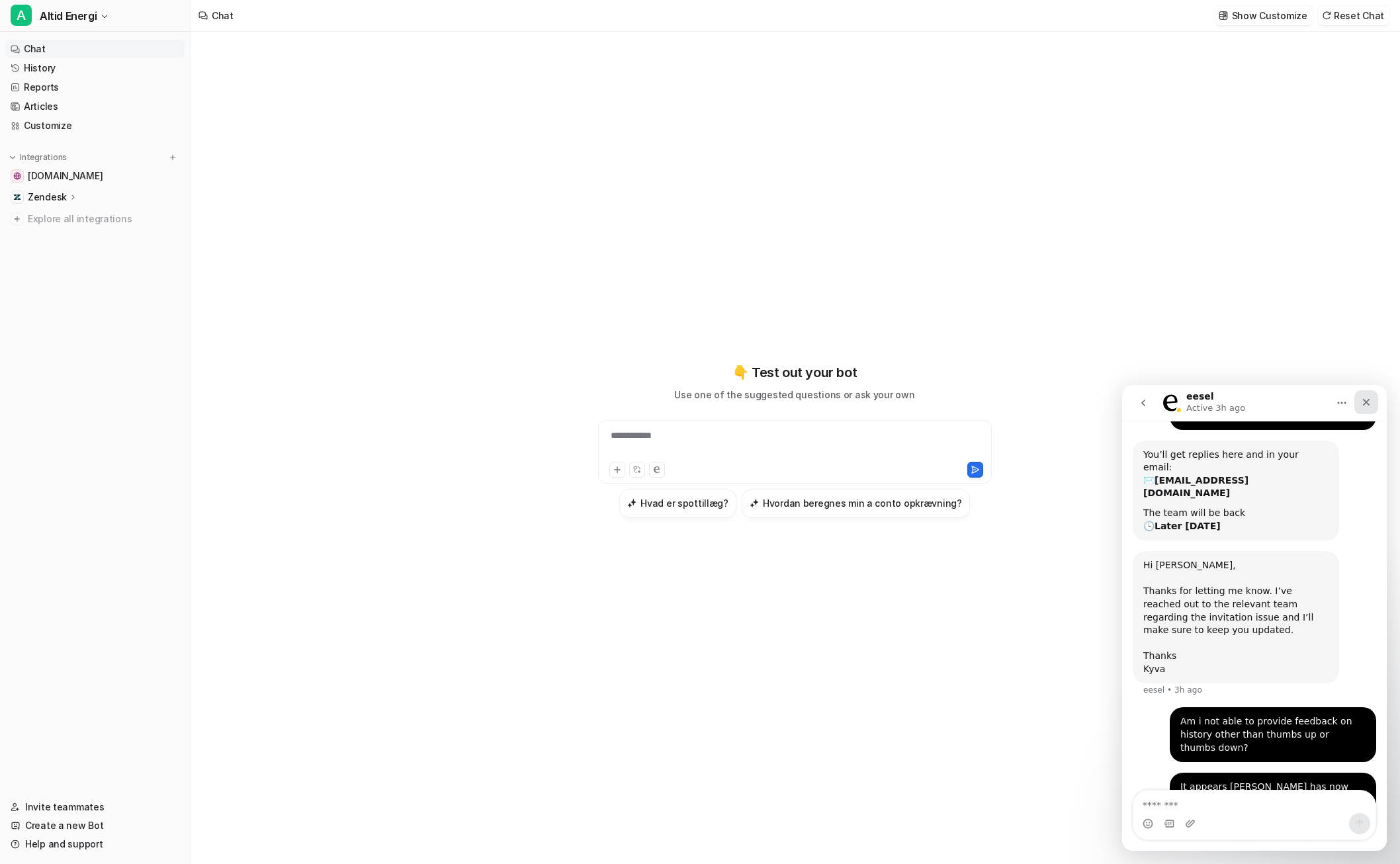
click at [1368, 409] on div "Close" at bounding box center [1366, 402] width 24 height 24
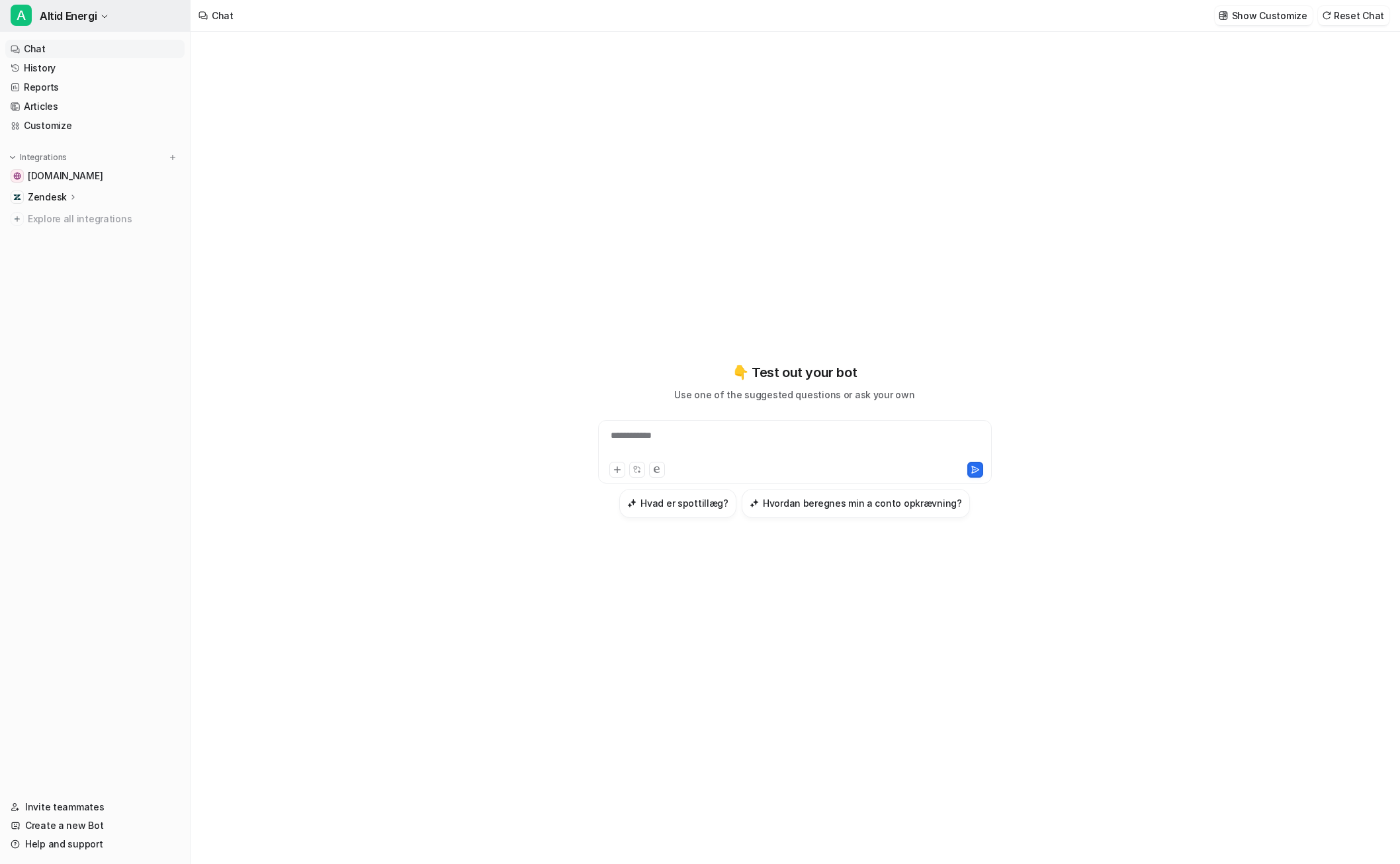
click at [105, 22] on button "A Altid Energi" at bounding box center [95, 16] width 190 height 32
click at [56, 125] on link "Sign out" at bounding box center [105, 128] width 182 height 22
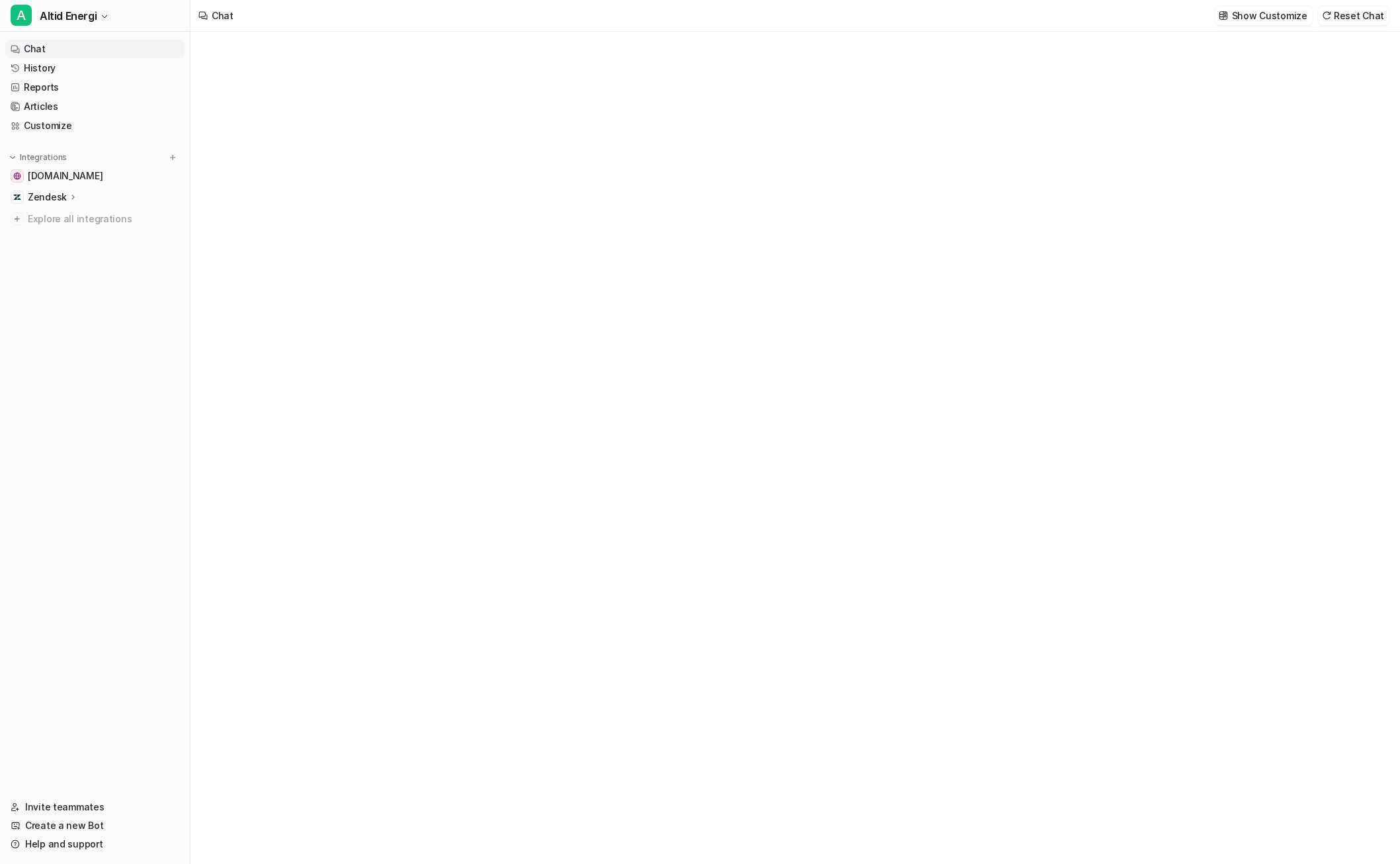
type textarea "**********"
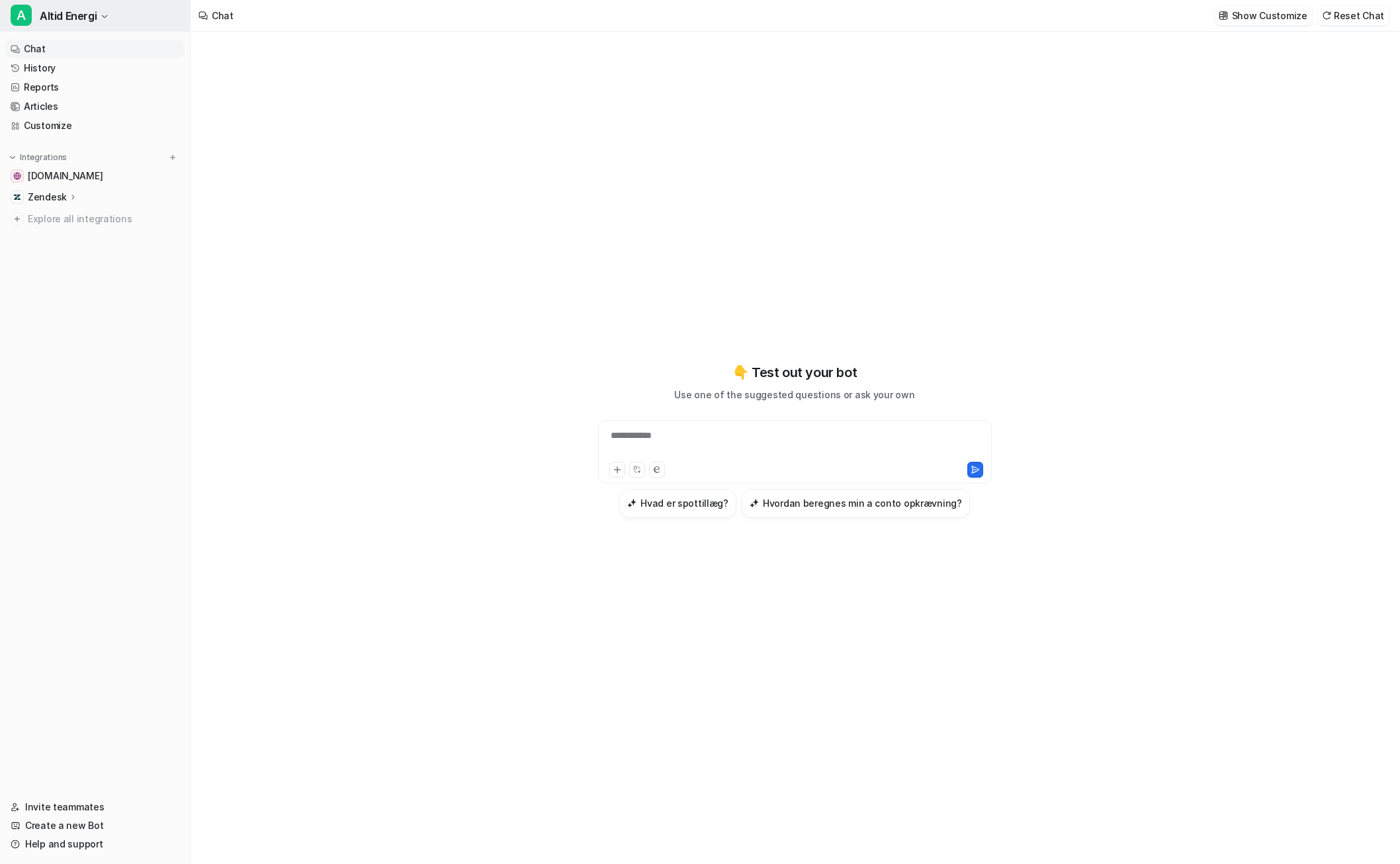
click at [102, 22] on button "A Altid Energi" at bounding box center [95, 16] width 190 height 32
click at [83, 805] on link "Invite teammates" at bounding box center [95, 807] width 180 height 19
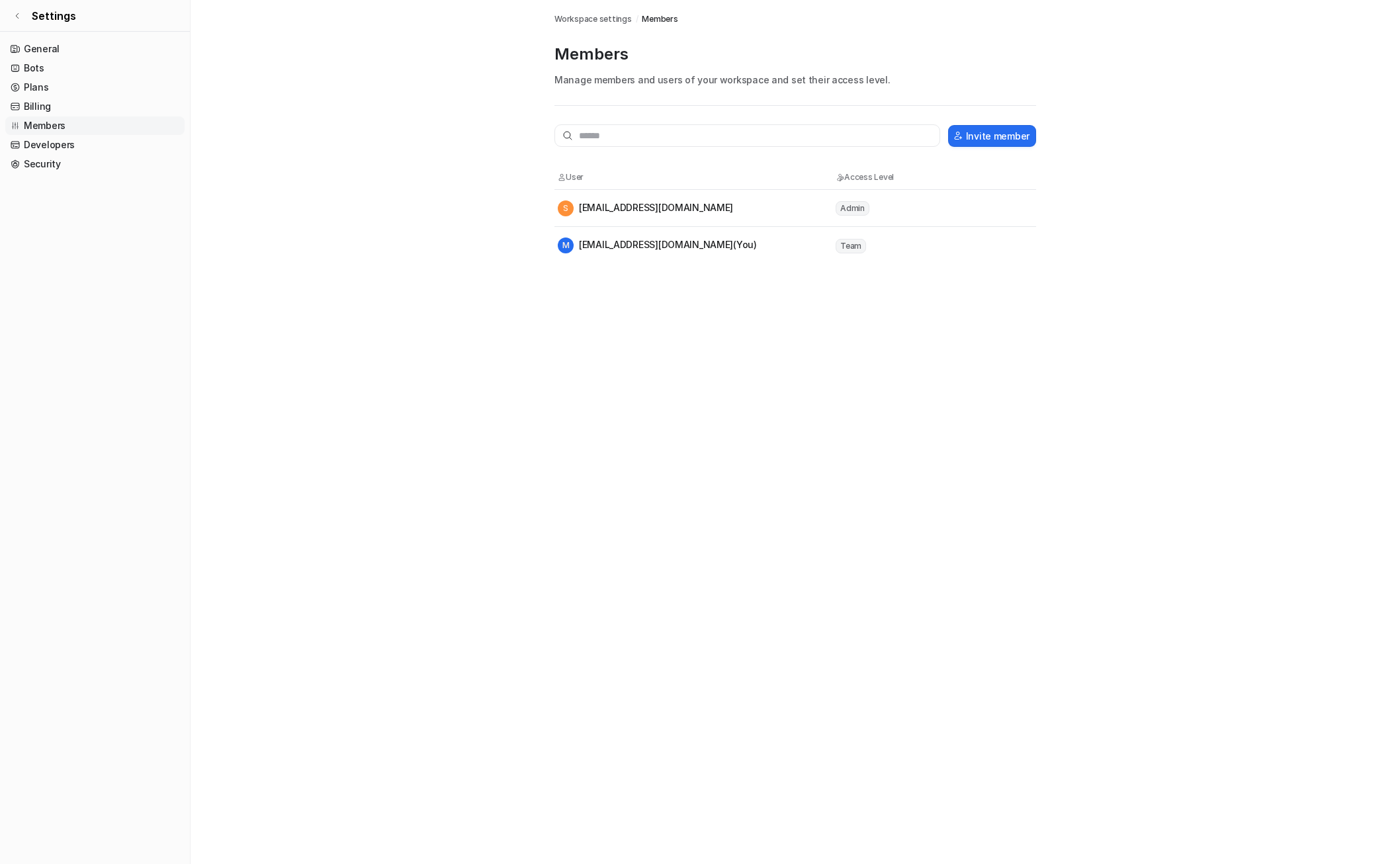
click at [848, 241] on span "Team" at bounding box center [851, 246] width 30 height 14
click at [91, 40] on link "General" at bounding box center [95, 49] width 180 height 19
